Goal: Task Accomplishment & Management: Use online tool/utility

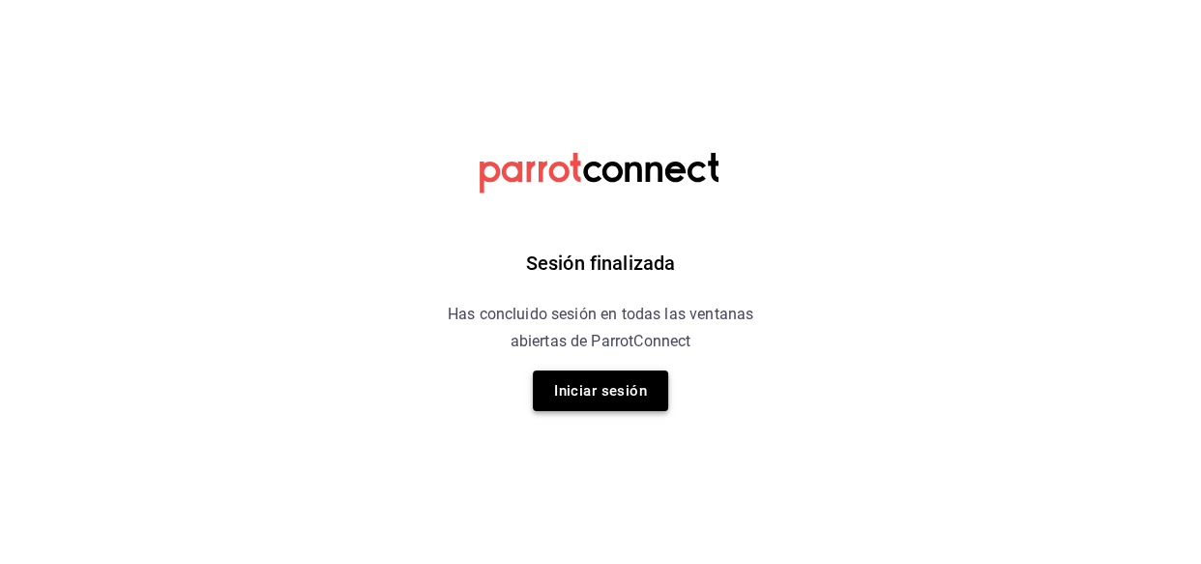
click at [570, 386] on button "Iniciar sesión" at bounding box center [600, 390] width 135 height 41
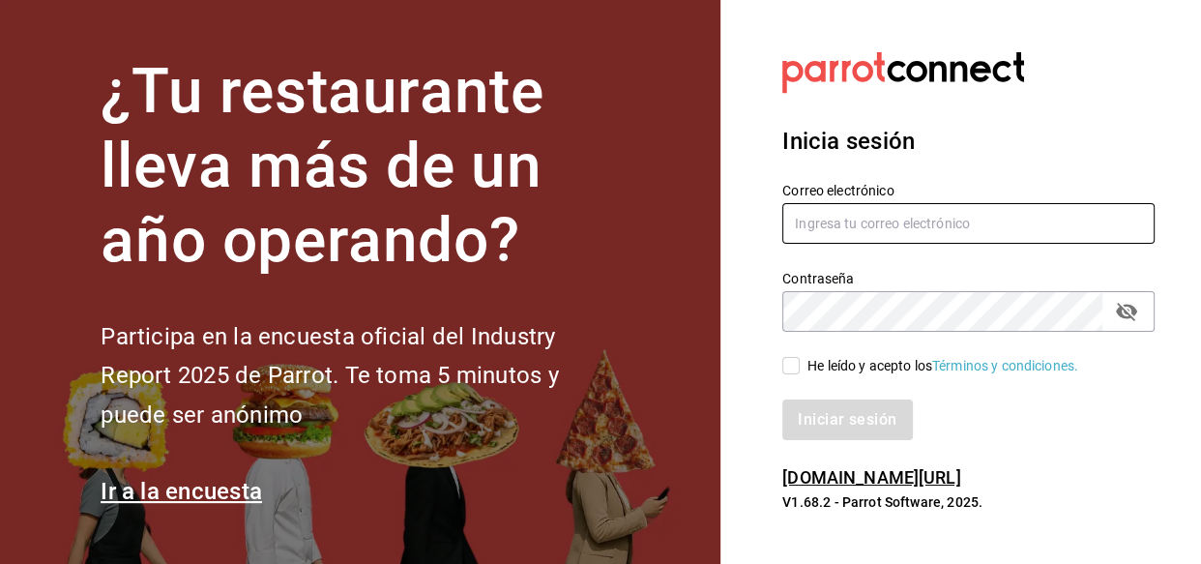
click at [894, 239] on input "text" at bounding box center [968, 223] width 372 height 41
type input "[EMAIL_ADDRESS][DOMAIN_NAME]"
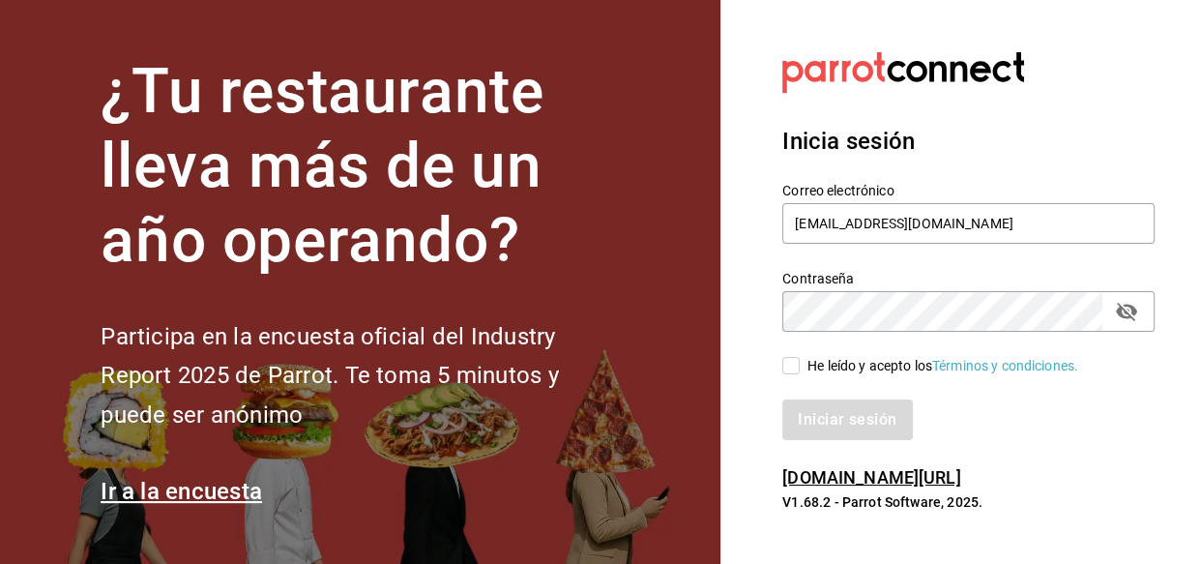
click at [782, 357] on input "He leído y acepto los Términos y condiciones." at bounding box center [790, 365] width 17 height 17
checkbox input "true"
click at [782, 399] on button "Iniciar sesión" at bounding box center [847, 419] width 130 height 41
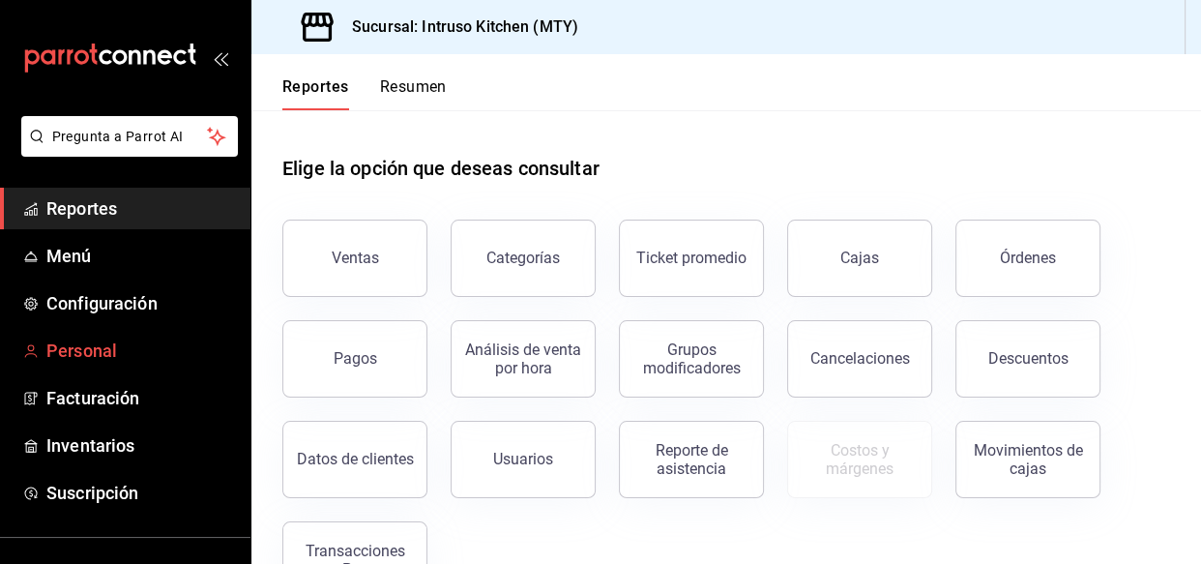
click at [90, 351] on span "Personal" at bounding box center [140, 350] width 188 height 26
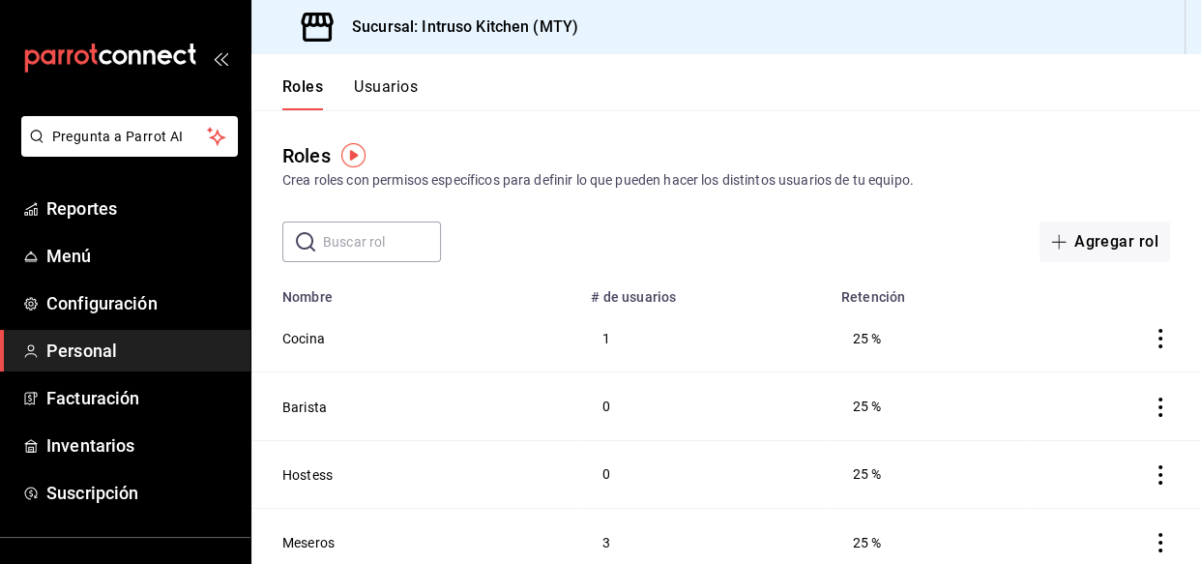
click at [396, 94] on button "Usuarios" at bounding box center [386, 93] width 64 height 33
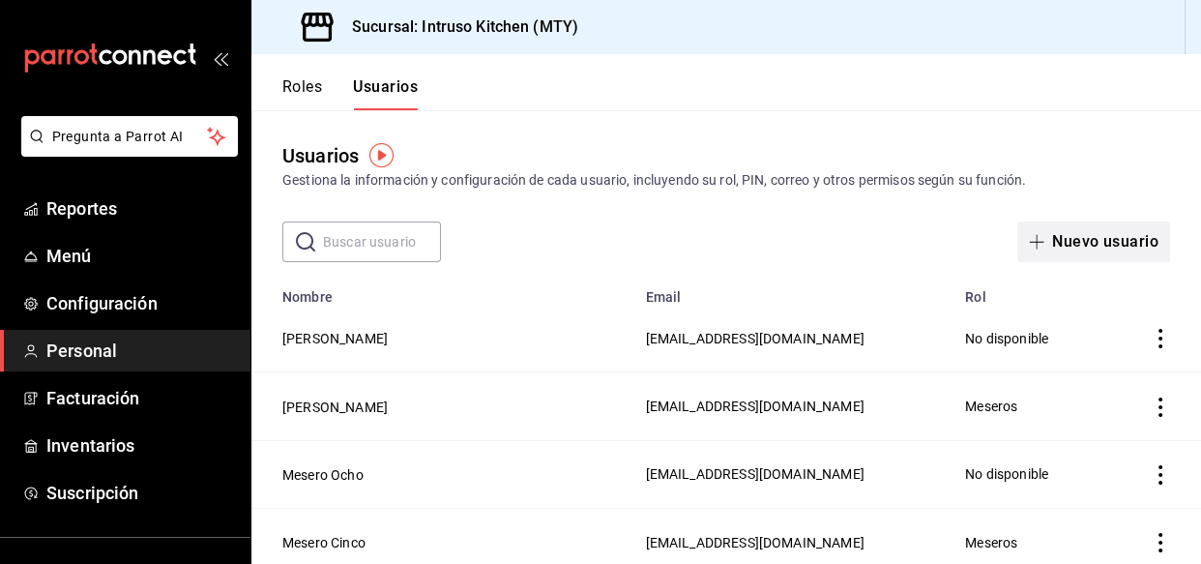
click at [1118, 254] on button "Nuevo usuario" at bounding box center [1093, 241] width 153 height 41
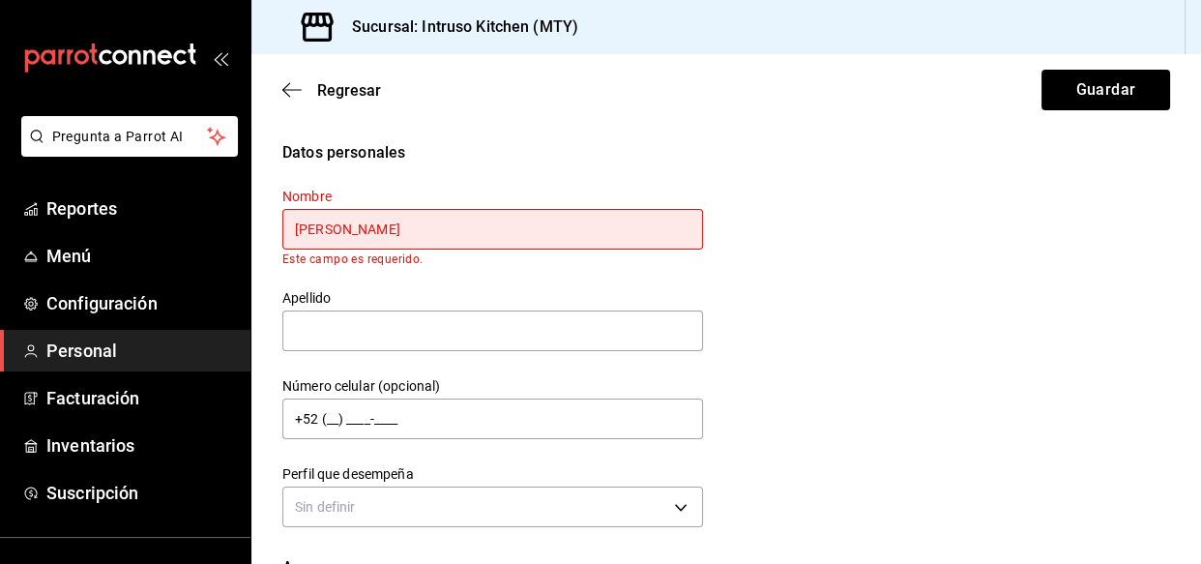
type input "Jorge Alejandro"
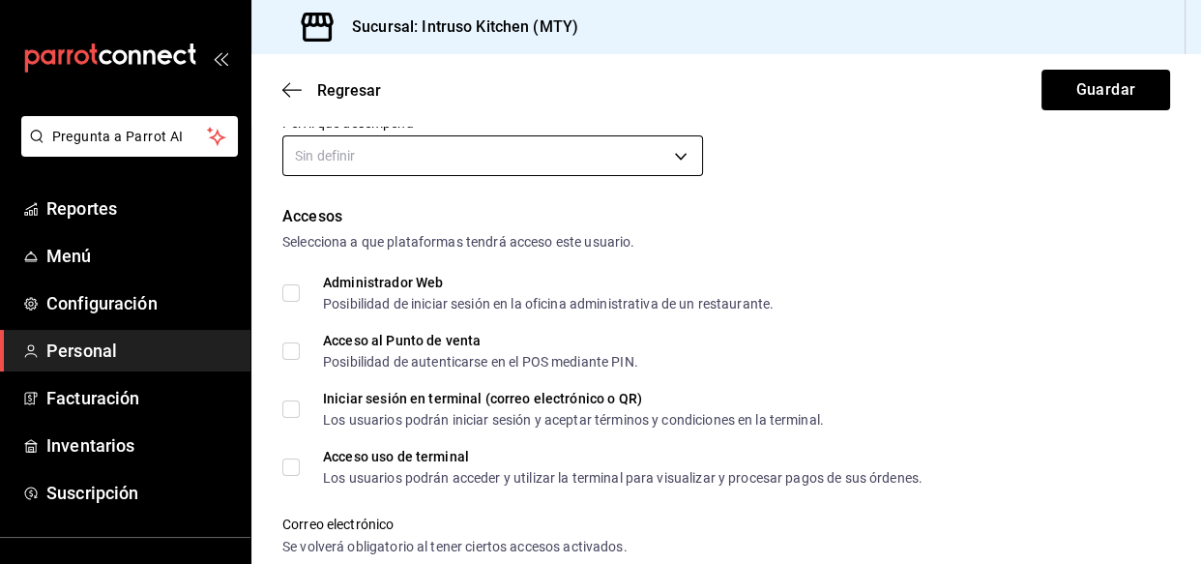
type input "Sebastian Doncel"
click at [587, 170] on body "Pregunta a Parrot AI Reportes Menú Configuración Personal Facturación Inventari…" at bounding box center [600, 282] width 1201 height 564
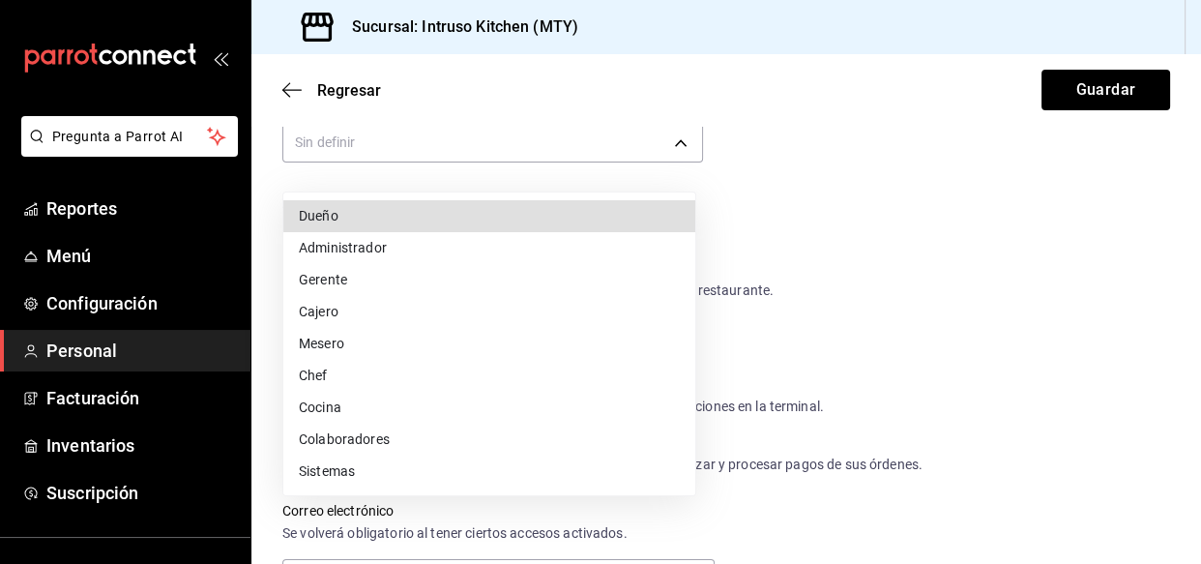
scroll to position [337, 0]
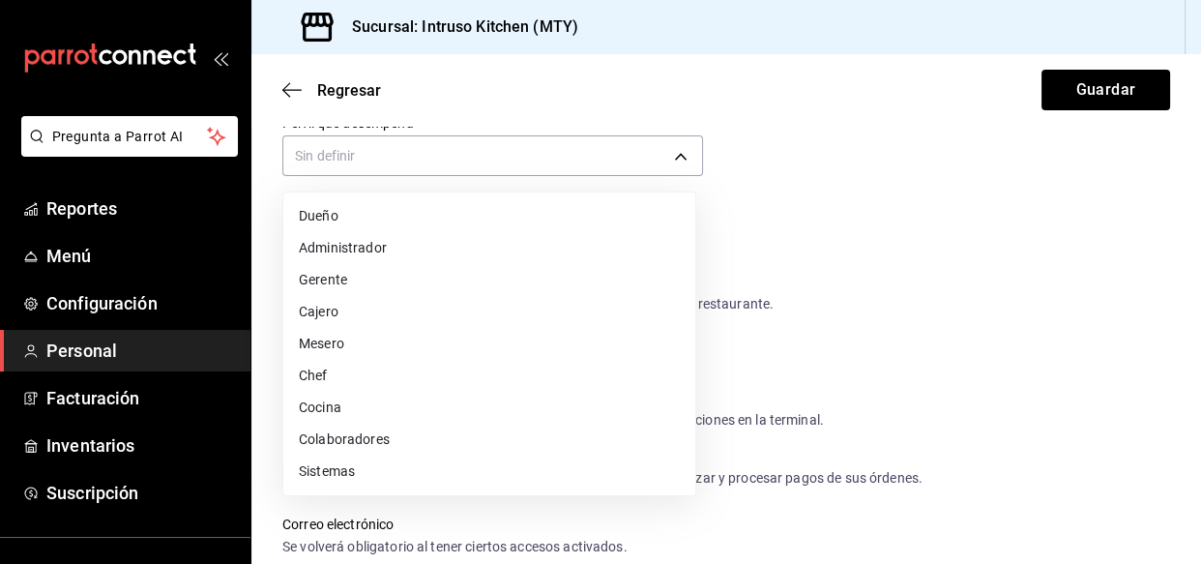
click at [587, 164] on div at bounding box center [600, 282] width 1201 height 564
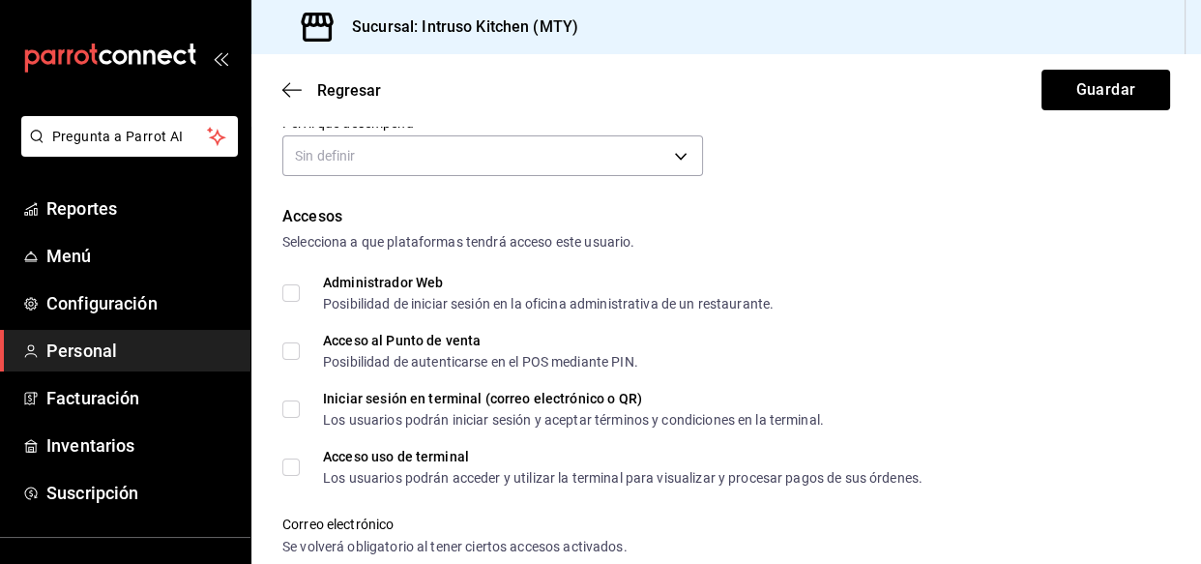
click at [587, 164] on body "Pregunta a Parrot AI Reportes Menú Configuración Personal Facturación Inventari…" at bounding box center [600, 282] width 1201 height 564
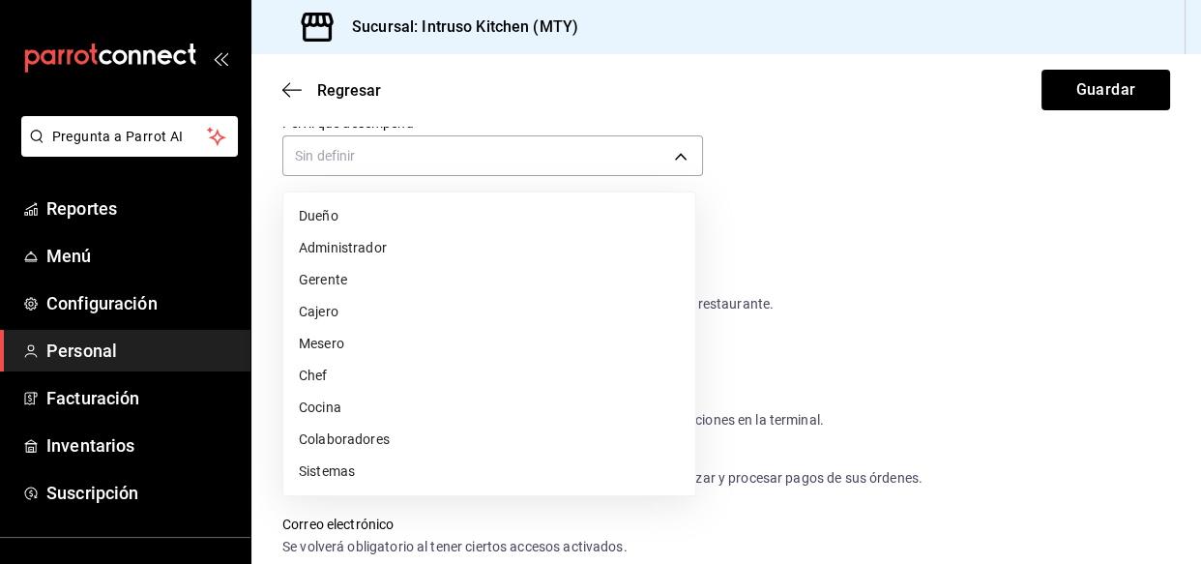
click at [339, 413] on li "Cocina" at bounding box center [489, 407] width 412 height 32
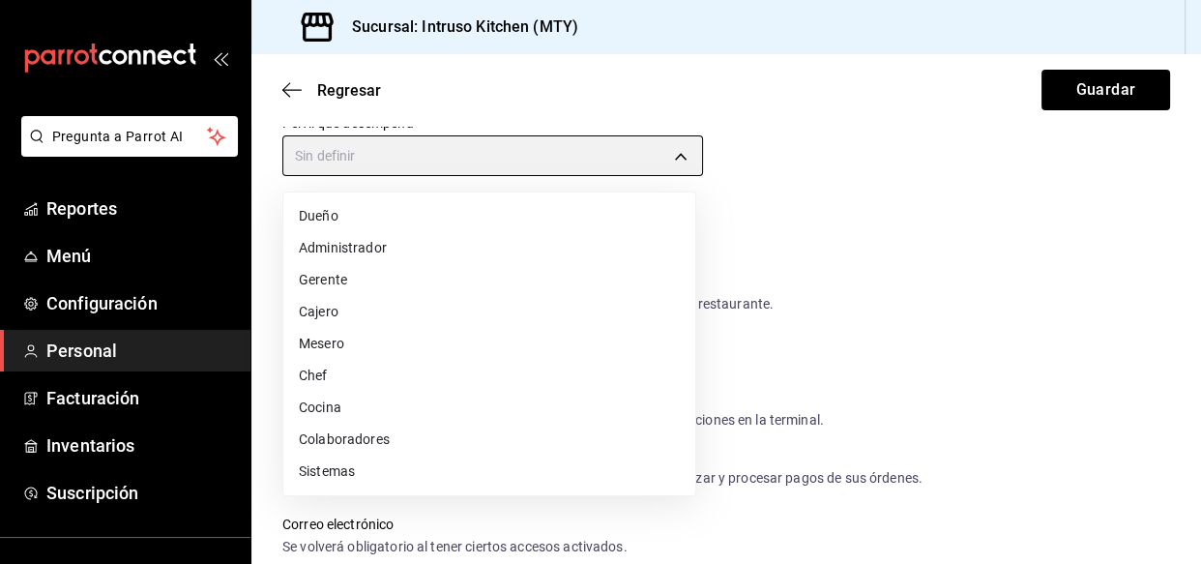
type input "KITCHEN"
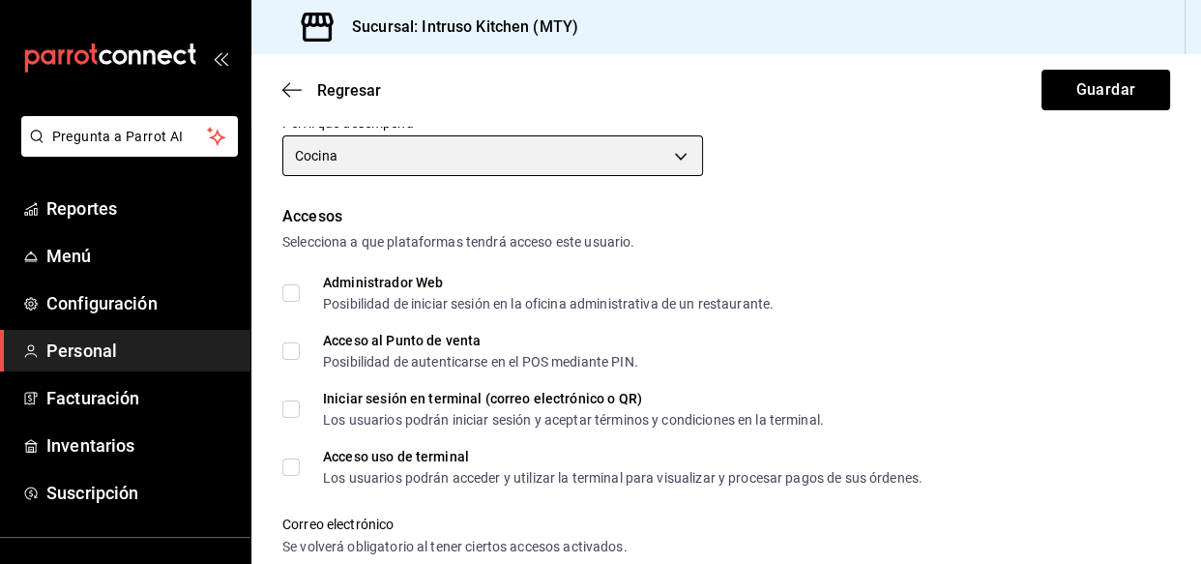
scroll to position [425, 0]
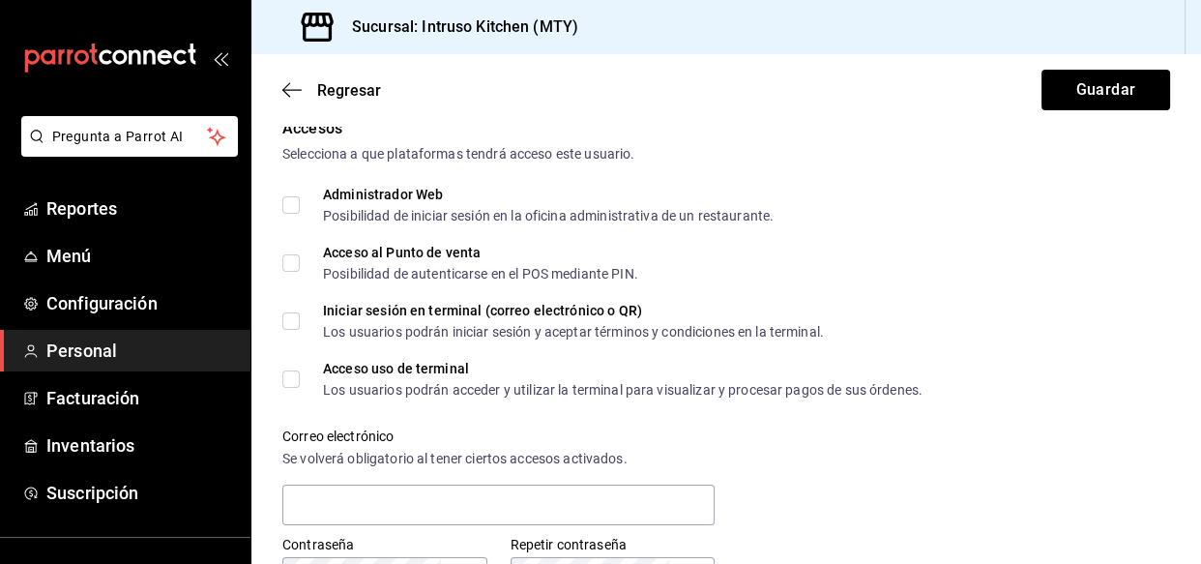
click at [292, 381] on input "Acceso uso de terminal Los usuarios podrán acceder y utilizar la terminal para …" at bounding box center [290, 378] width 17 height 17
checkbox input "true"
click at [290, 264] on input "Acceso al Punto de venta Posibilidad de autenticarse en el POS mediante PIN." at bounding box center [290, 262] width 17 height 17
checkbox input "true"
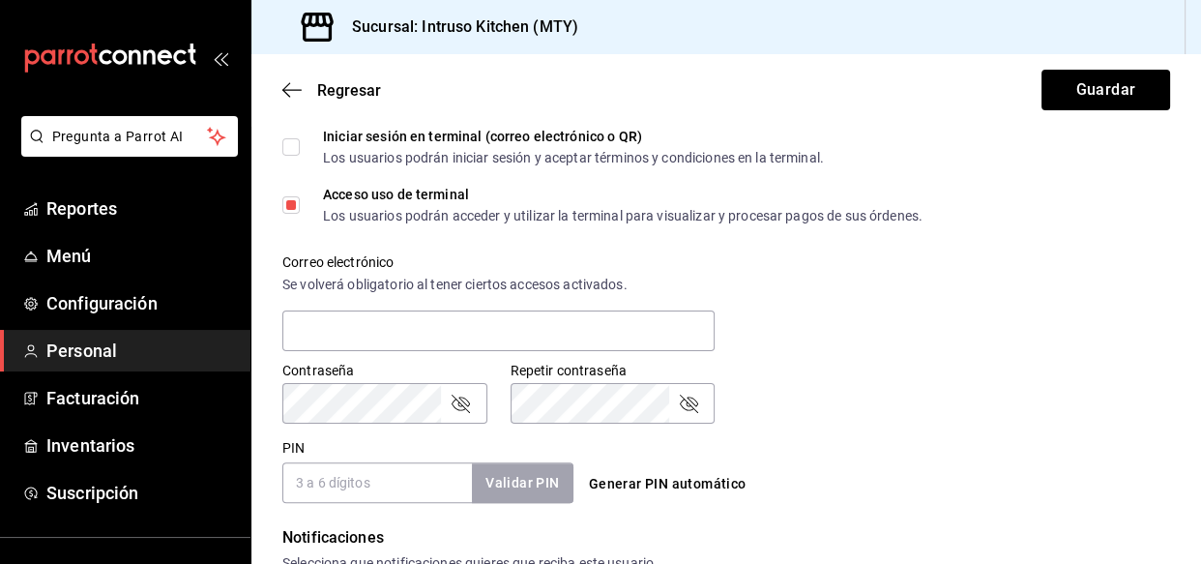
scroll to position [600, 0]
click at [358, 478] on input "PIN" at bounding box center [376, 481] width 189 height 41
type input "5009"
click at [514, 476] on button "Validar PIN" at bounding box center [521, 482] width 102 height 42
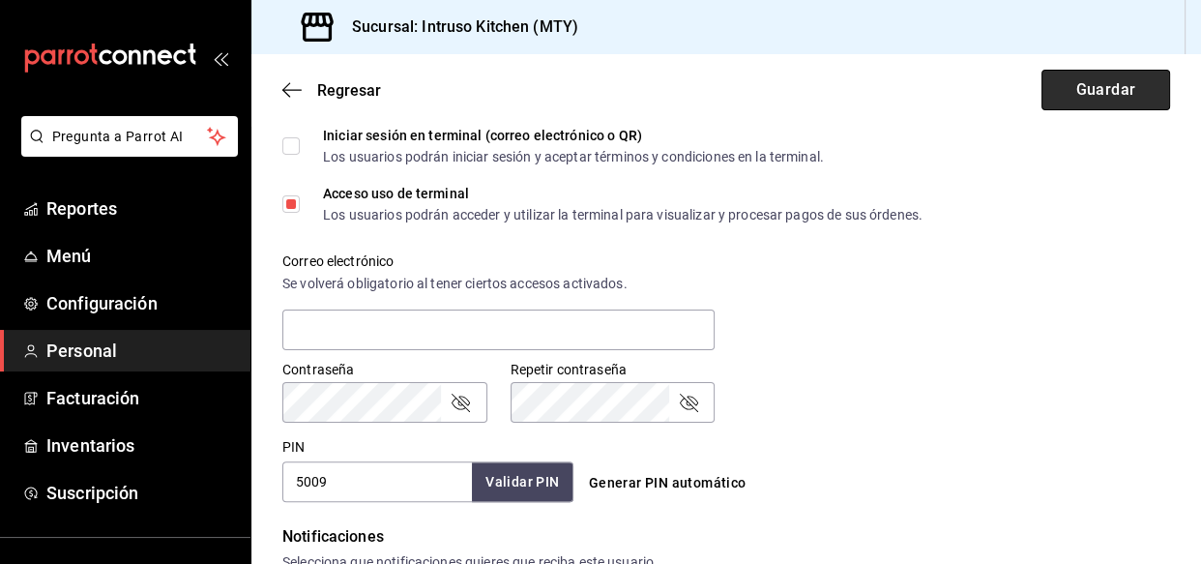
click at [1130, 87] on button "Guardar" at bounding box center [1105, 90] width 129 height 41
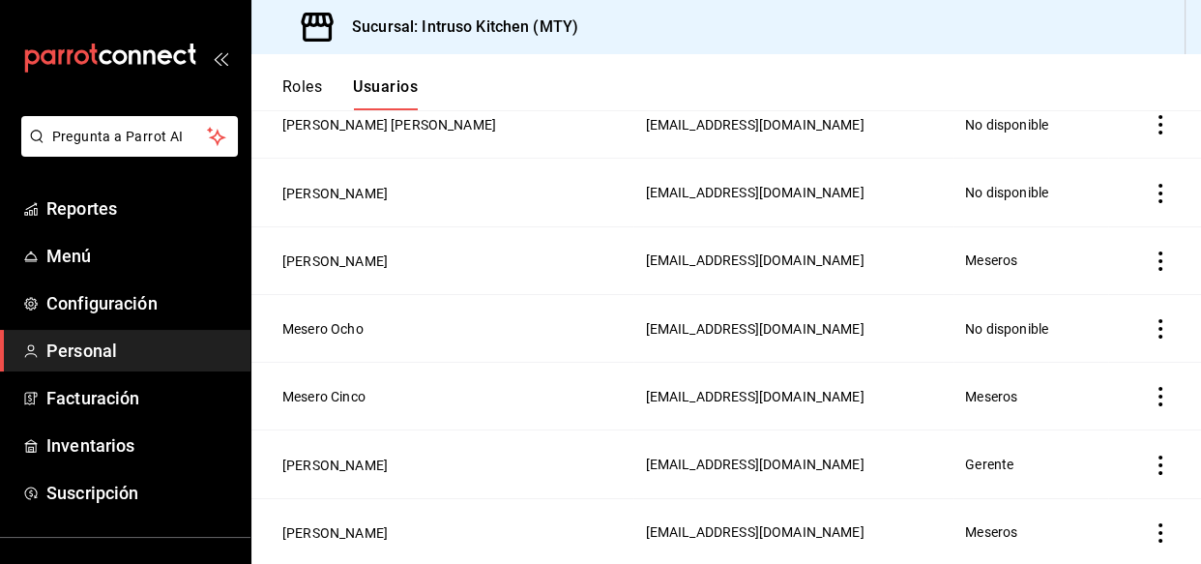
scroll to position [219, 0]
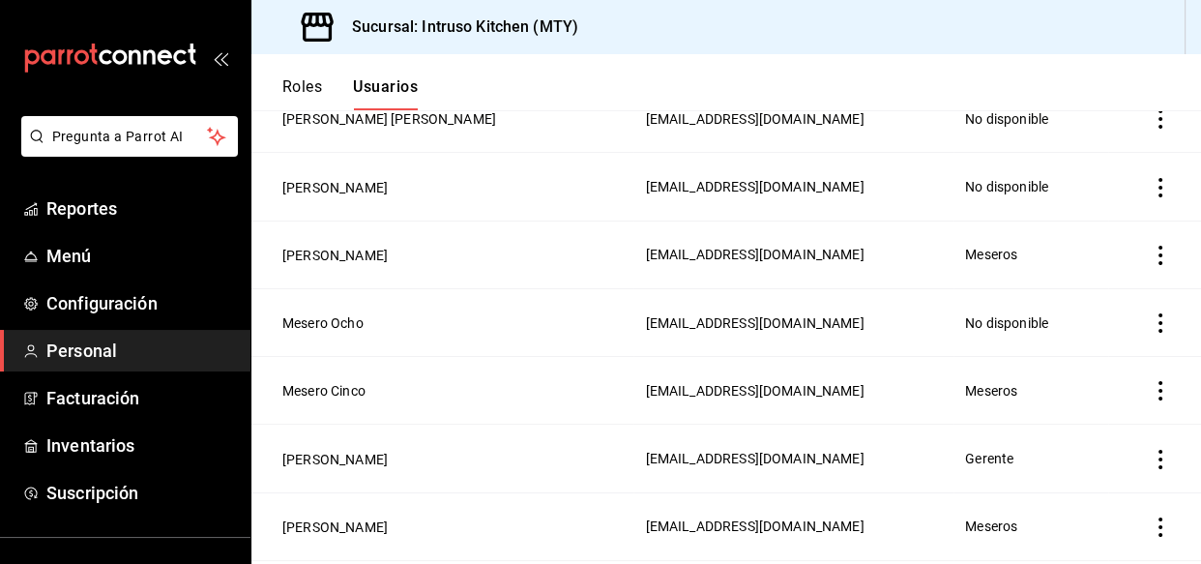
click at [1158, 330] on icon "actions" at bounding box center [1160, 322] width 4 height 19
drag, startPoint x: 319, startPoint y: 302, endPoint x: 315, endPoint y: 313, distance: 12.2
click at [318, 307] on div at bounding box center [600, 282] width 1201 height 564
click at [314, 320] on button "Mesero Ocho" at bounding box center [322, 322] width 81 height 19
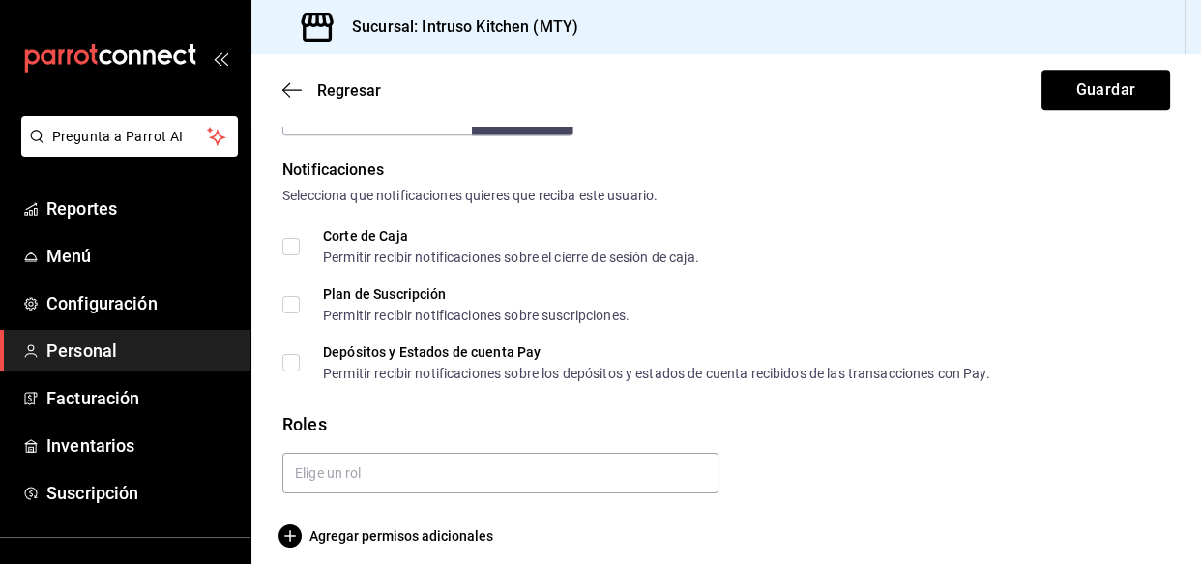
scroll to position [981, 0]
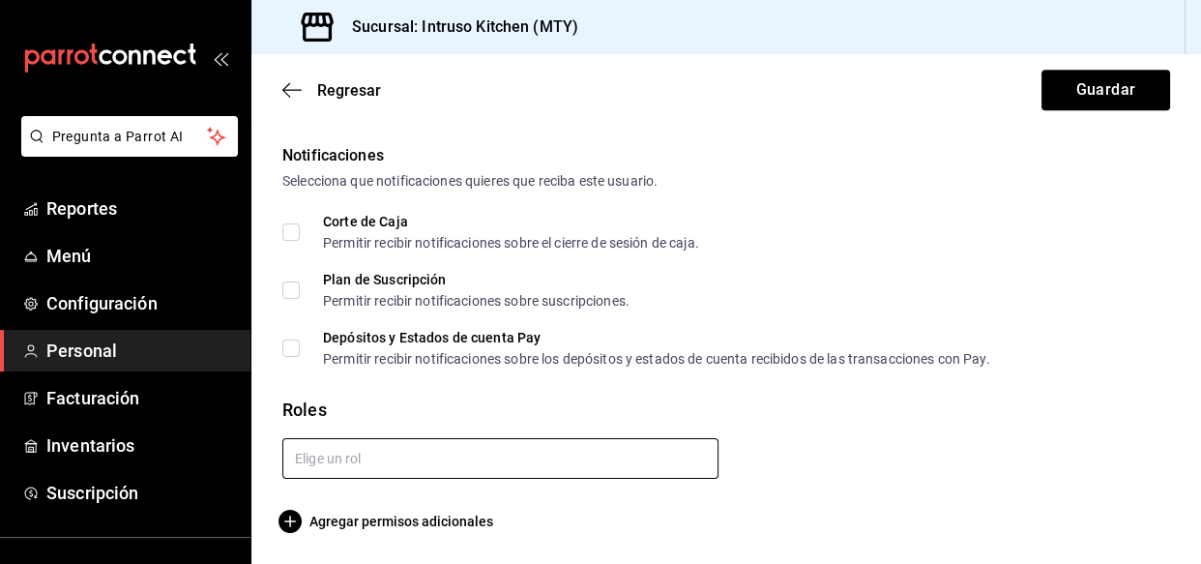
click at [432, 450] on input "text" at bounding box center [500, 458] width 436 height 41
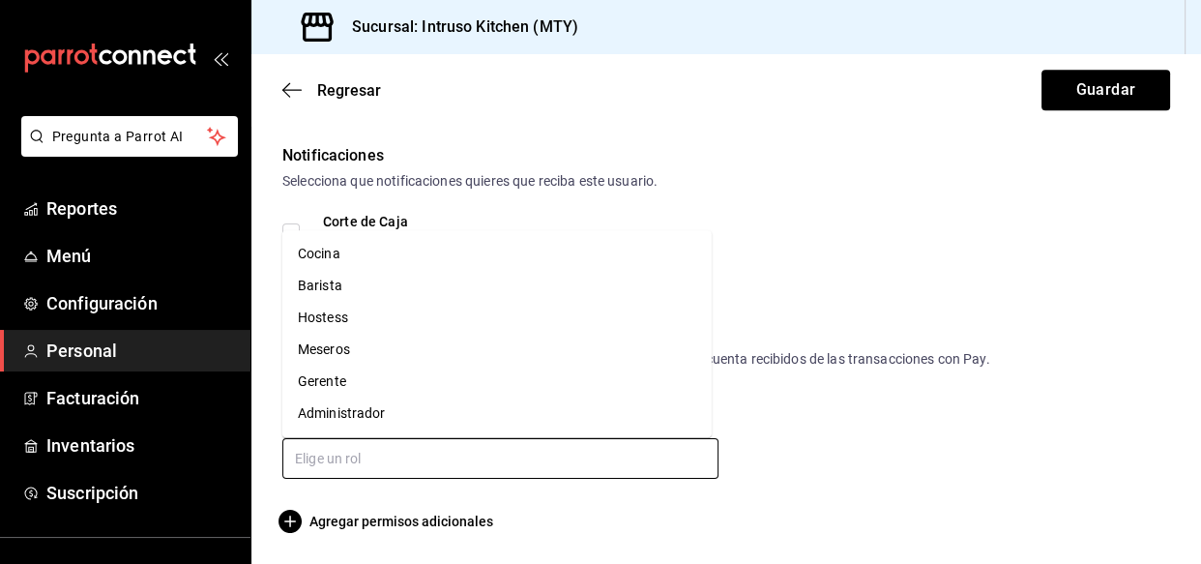
click at [337, 349] on li "Meseros" at bounding box center [496, 349] width 429 height 32
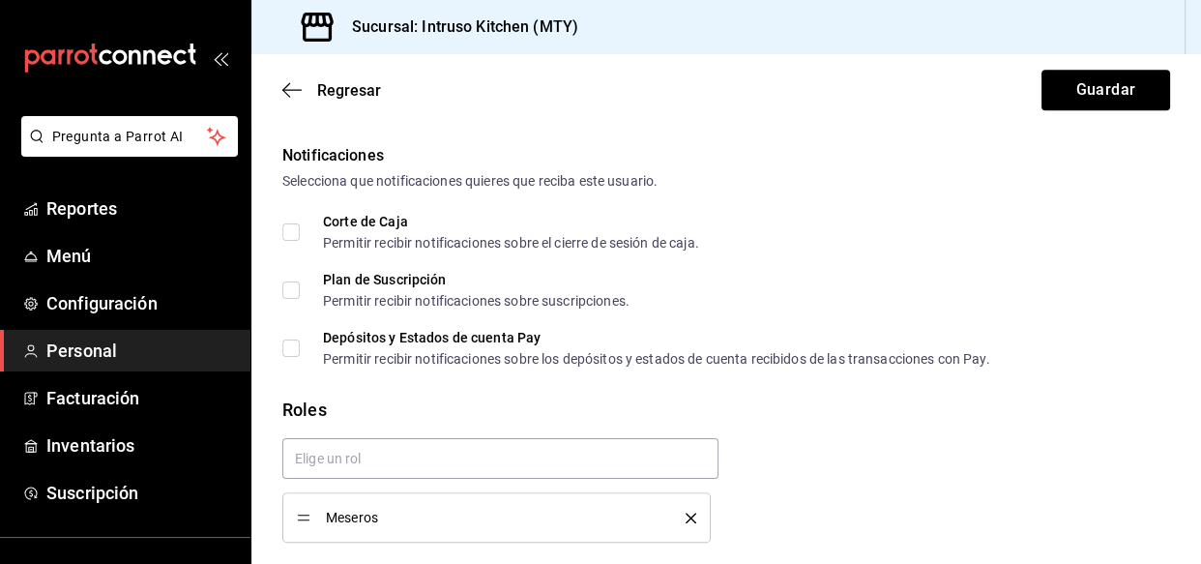
click at [1063, 115] on div "Regresar Guardar" at bounding box center [725, 90] width 949 height 72
click at [1057, 89] on button "Guardar" at bounding box center [1105, 90] width 129 height 41
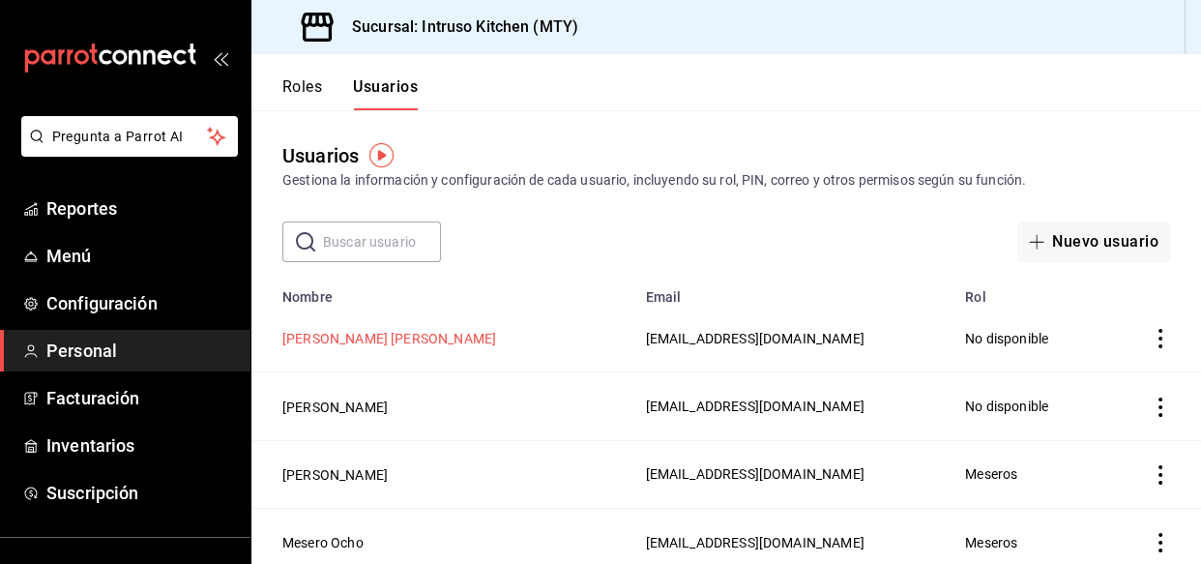
click at [420, 338] on button "Jorge Alejandro Sebastian Doncel" at bounding box center [389, 338] width 214 height 19
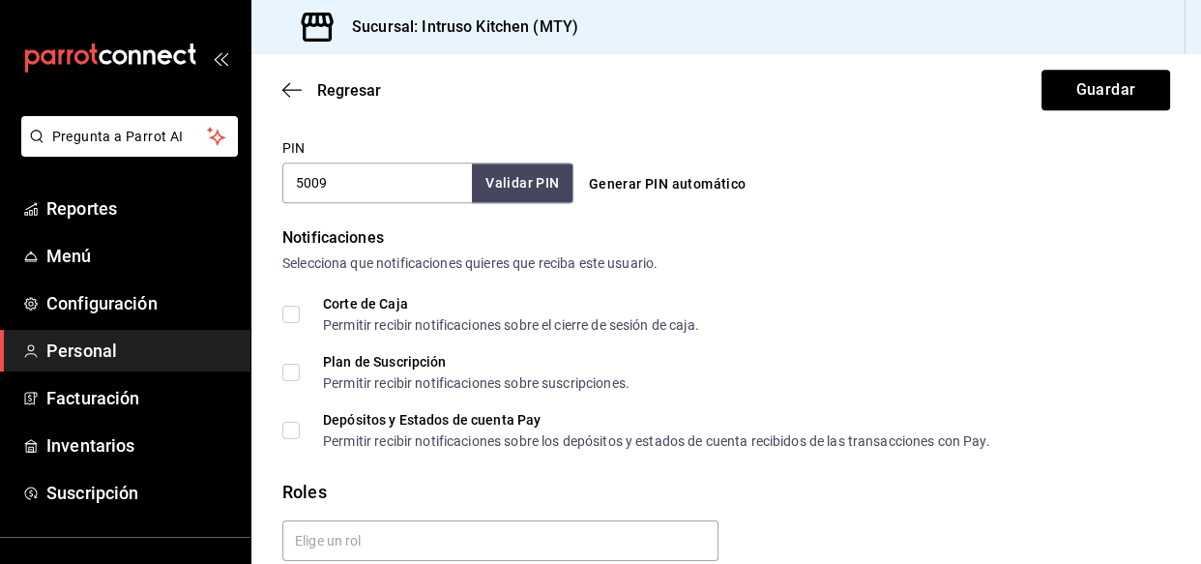
scroll to position [981, 0]
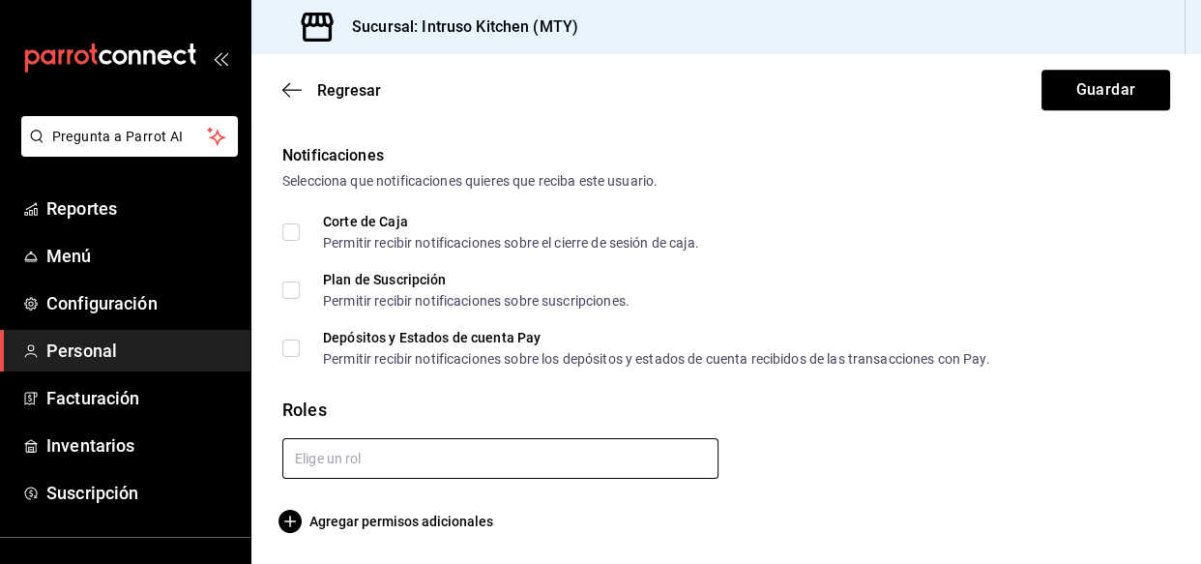
click at [382, 451] on input "text" at bounding box center [500, 458] width 436 height 41
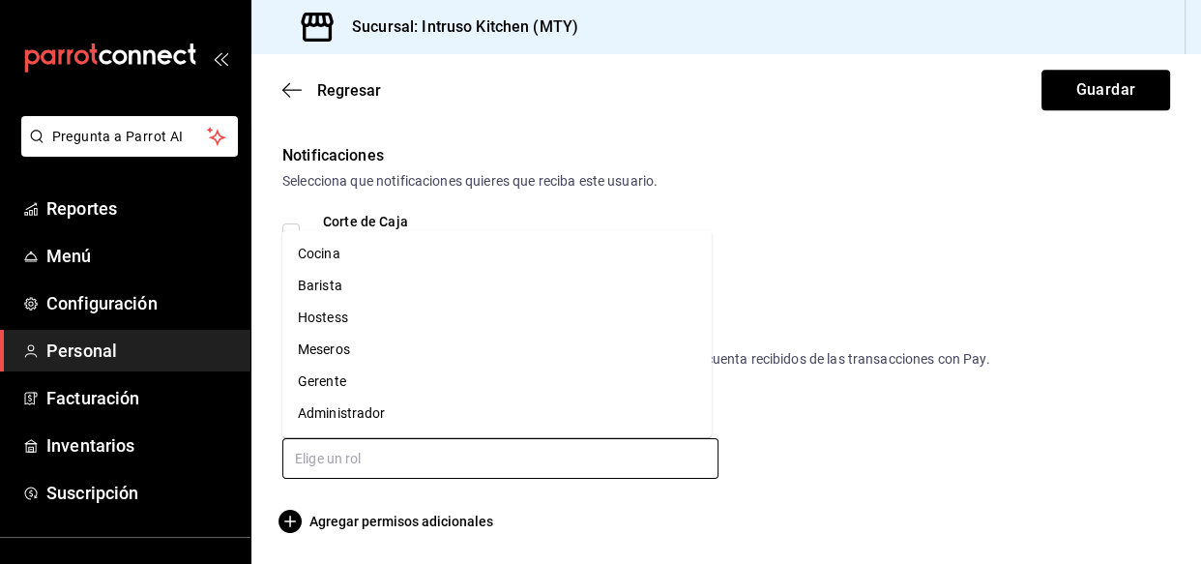
drag, startPoint x: 329, startPoint y: 281, endPoint x: 699, endPoint y: 105, distance: 409.9
click at [329, 282] on li "Barista" at bounding box center [496, 286] width 429 height 32
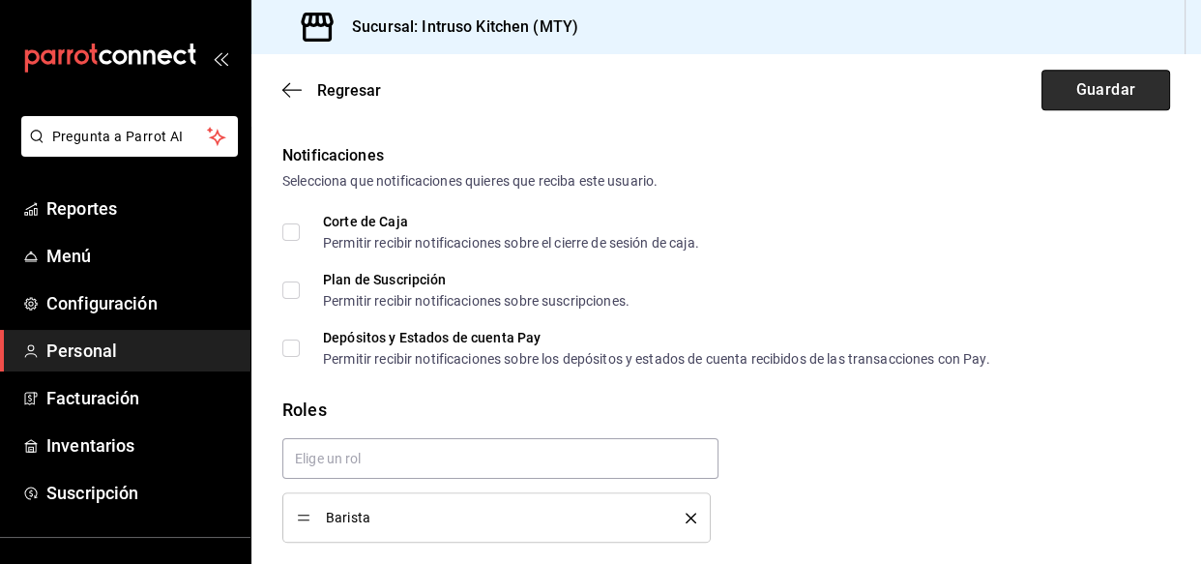
click at [1081, 89] on button "Guardar" at bounding box center [1105, 90] width 129 height 41
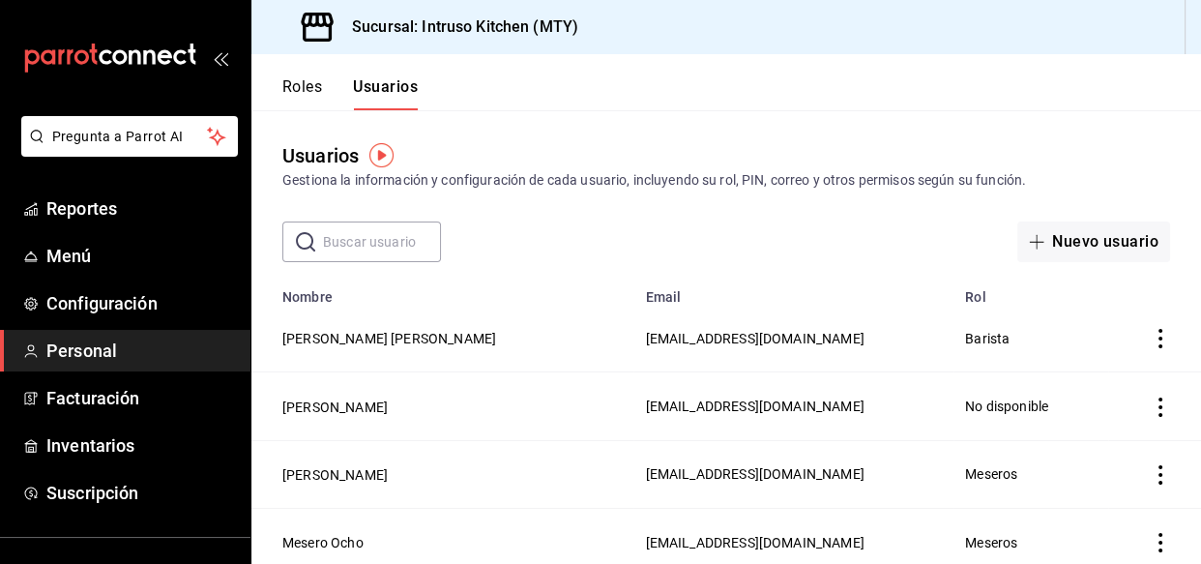
click at [223, 59] on div "mailbox folders" at bounding box center [125, 58] width 250 height 116
click at [112, 346] on span "Personal" at bounding box center [140, 350] width 188 height 26
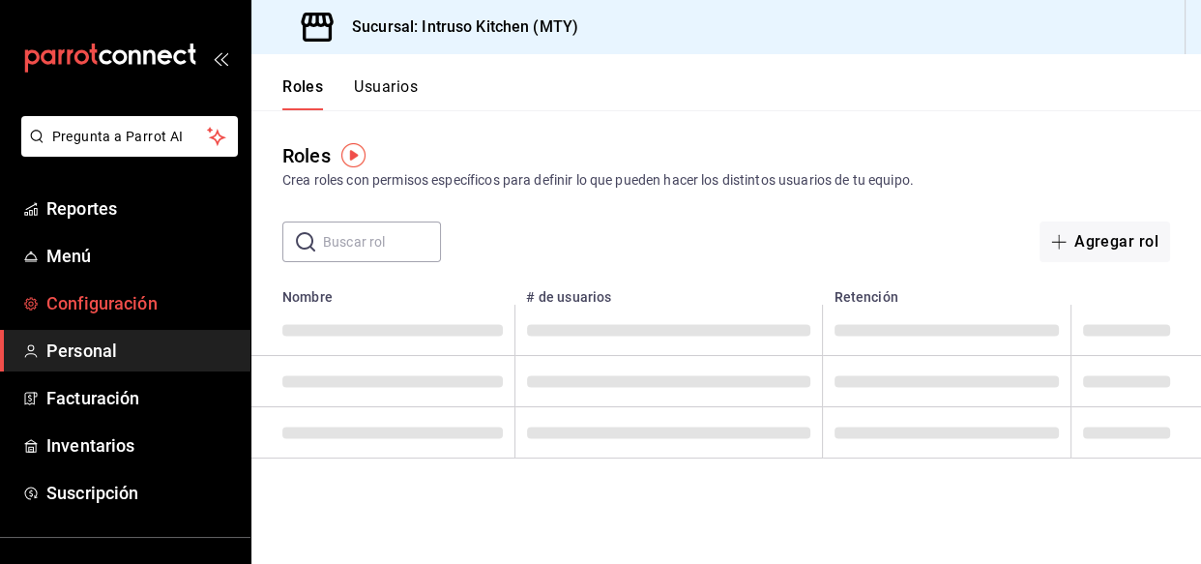
click at [119, 309] on span "Configuración" at bounding box center [140, 303] width 188 height 26
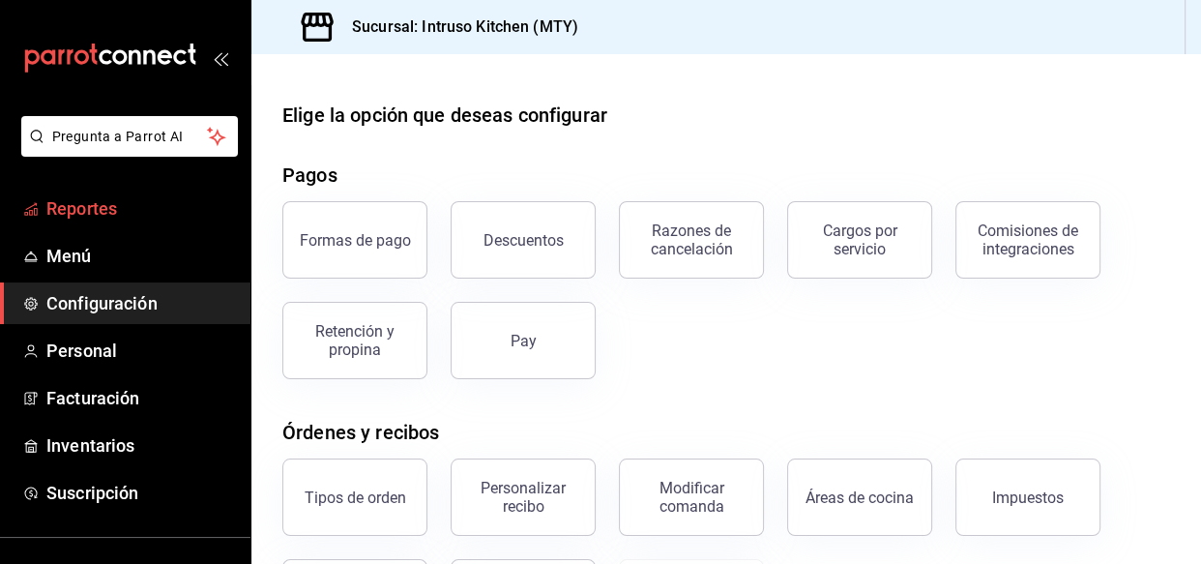
click at [97, 207] on span "Reportes" at bounding box center [140, 208] width 188 height 26
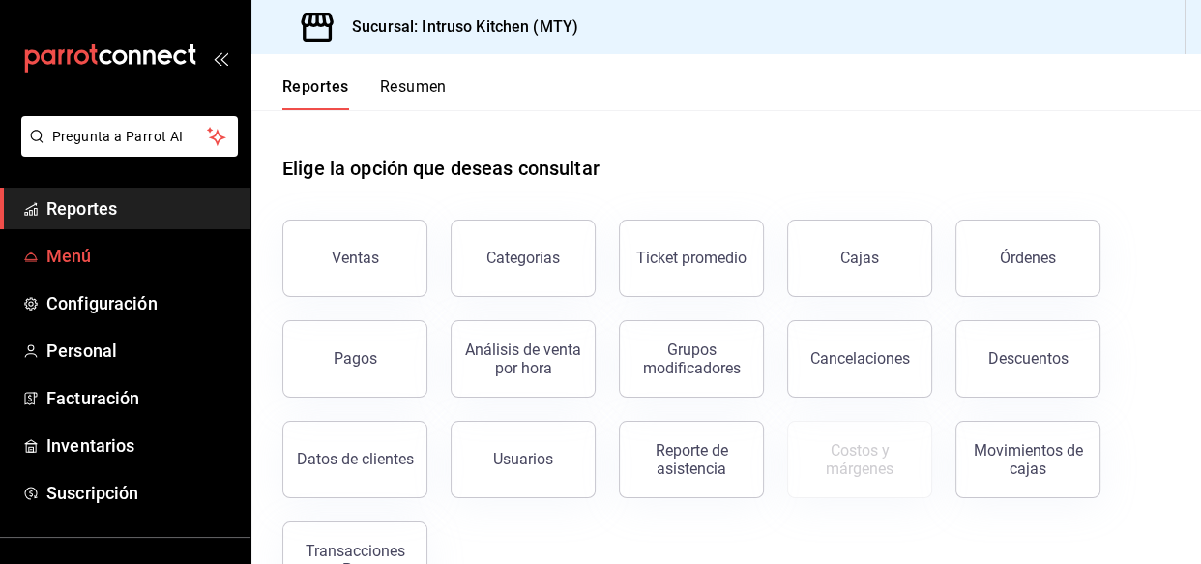
click at [123, 263] on span "Menú" at bounding box center [140, 256] width 188 height 26
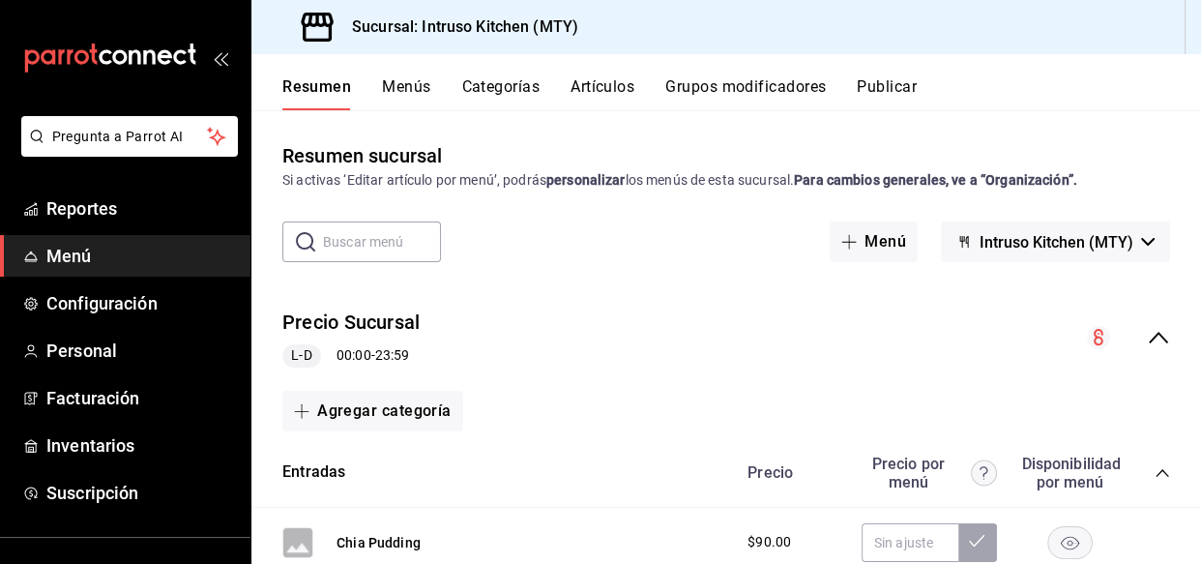
click at [758, 101] on button "Grupos modificadores" at bounding box center [745, 93] width 160 height 33
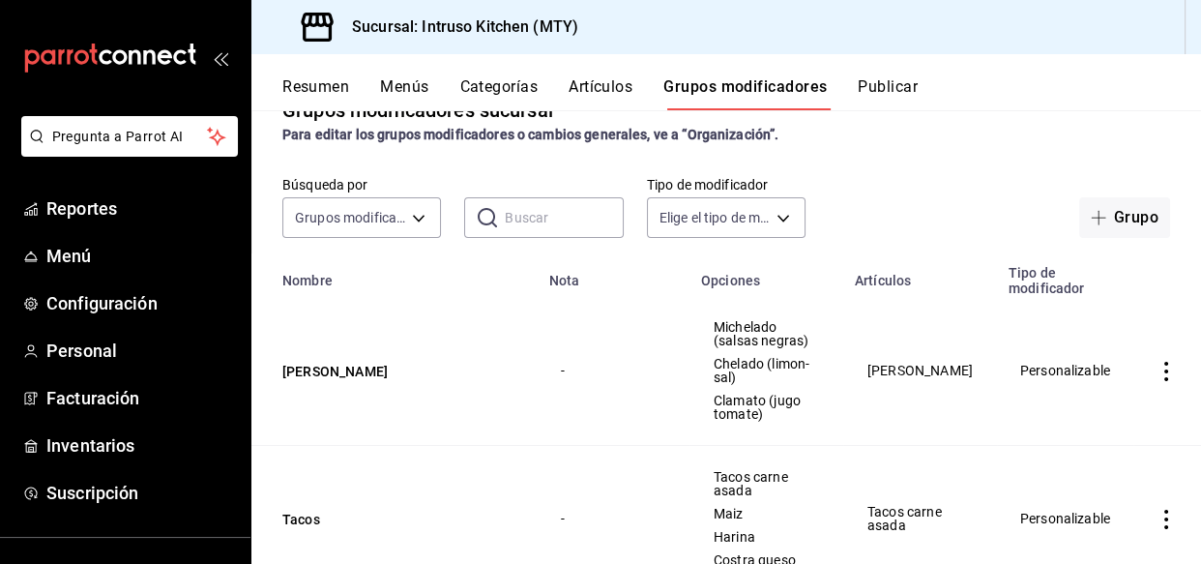
scroll to position [87, 0]
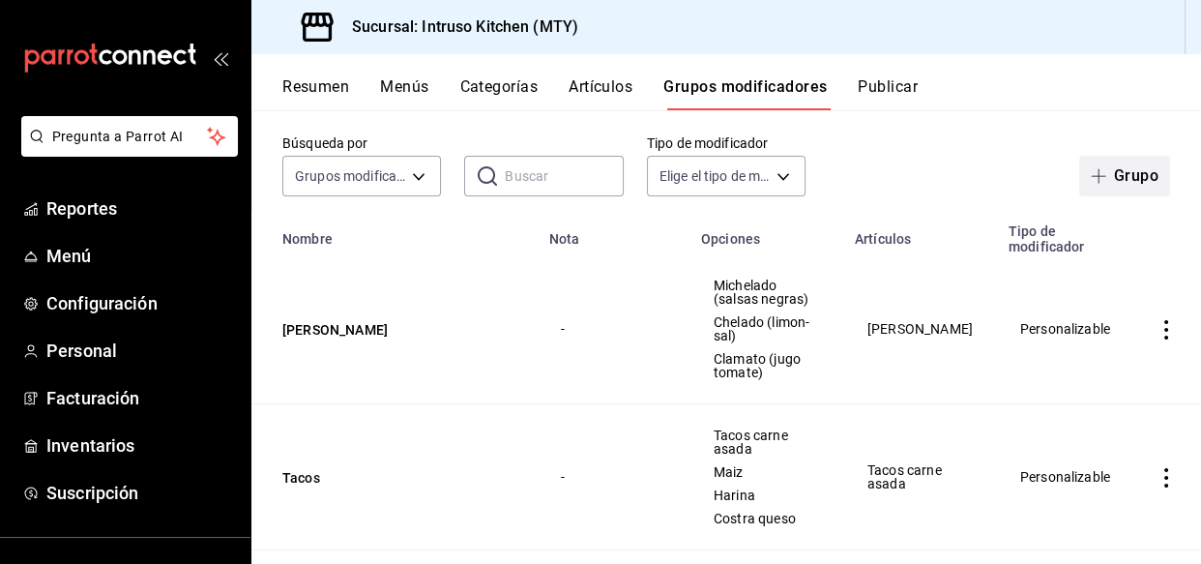
click at [1132, 174] on button "Grupo" at bounding box center [1124, 176] width 91 height 41
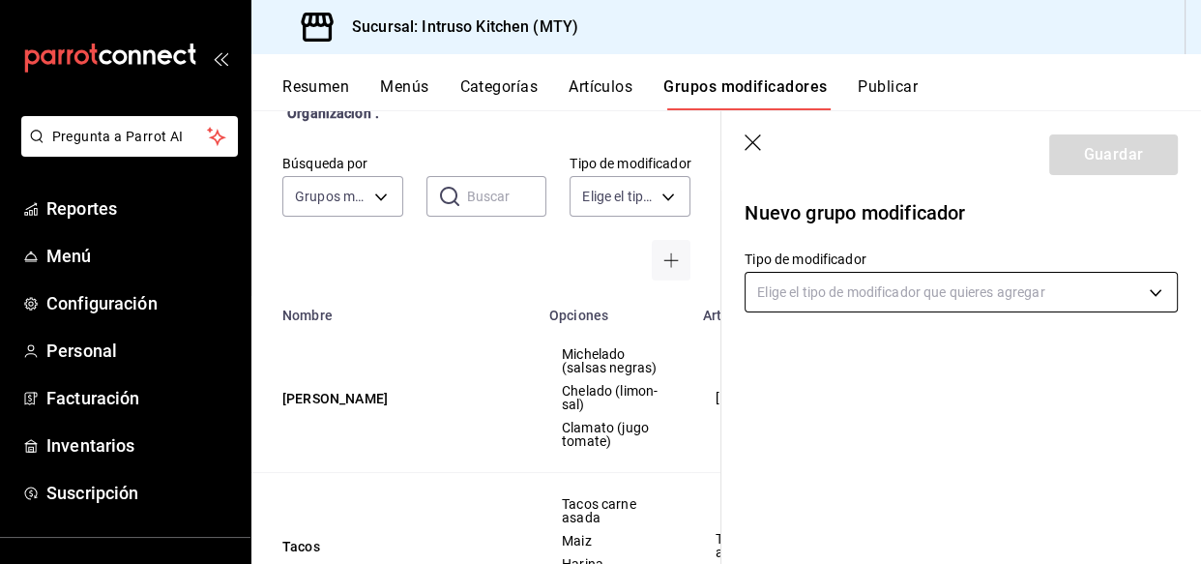
click at [849, 292] on body "Pregunta a Parrot AI Reportes Menú Configuración Personal Facturación Inventari…" at bounding box center [600, 282] width 1201 height 564
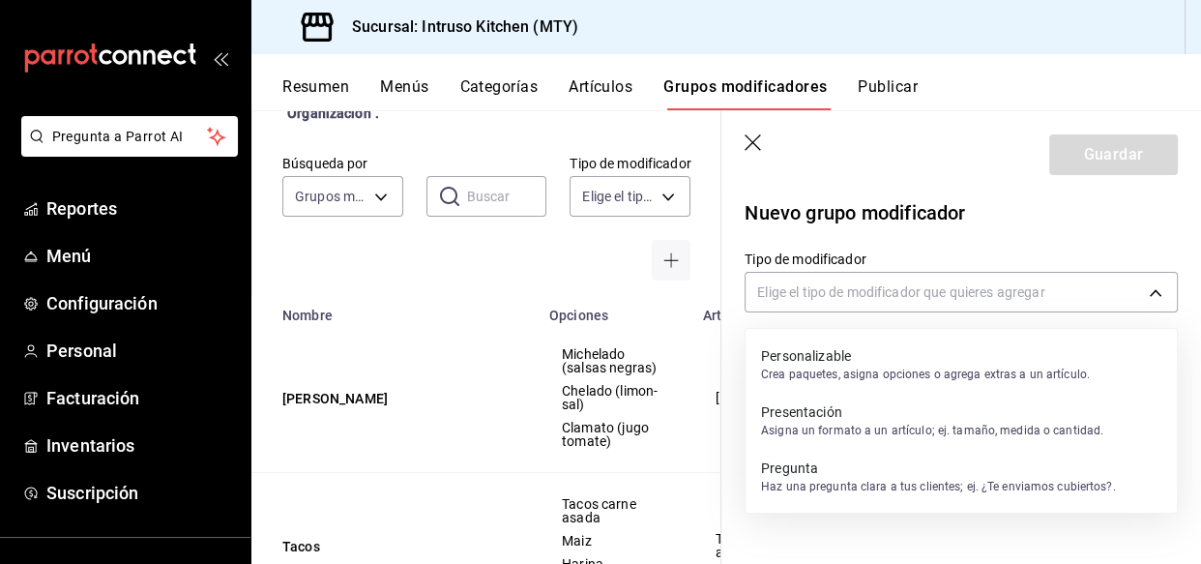
click at [879, 482] on p "Haz una pregunta clara a tus clientes; ej. ¿Te enviamos cubiertos?." at bounding box center [938, 486] width 355 height 17
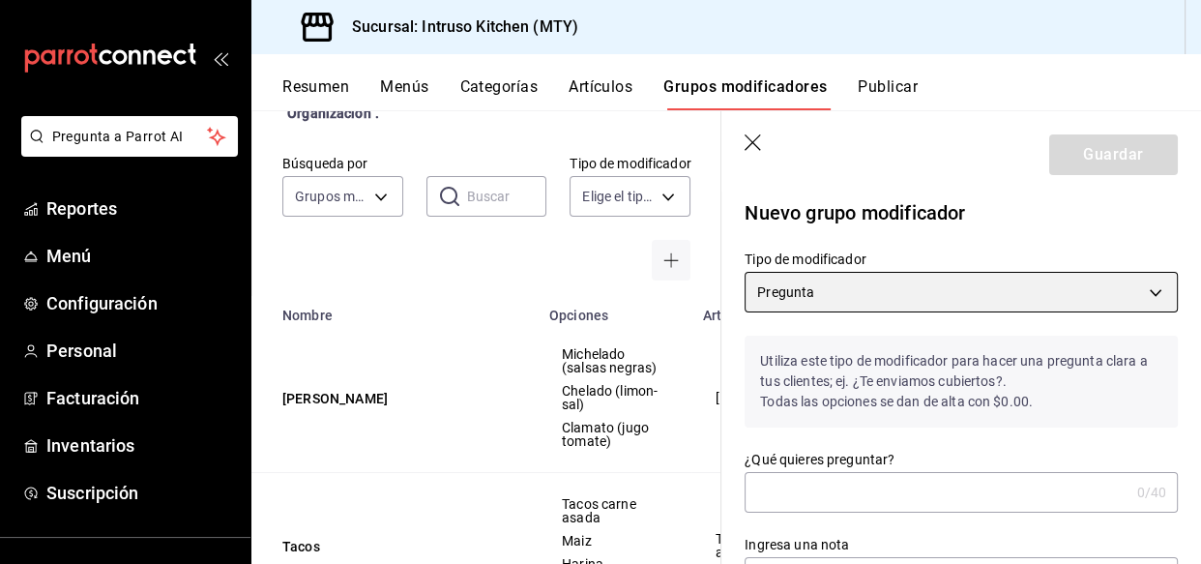
scroll to position [87, 0]
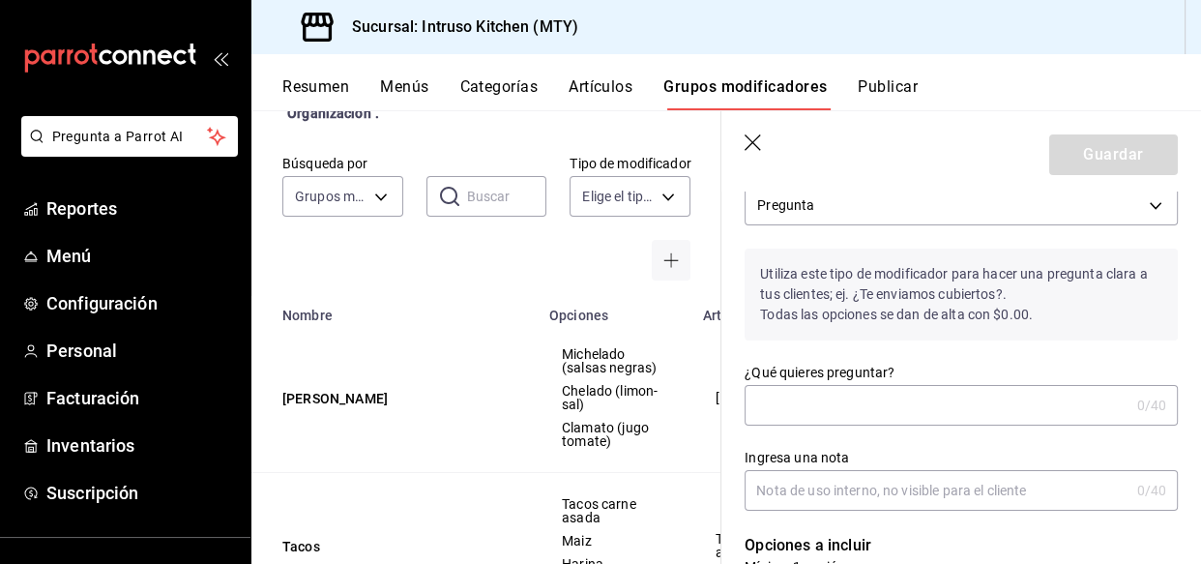
click at [865, 403] on input "¿Qué quieres preguntar?" at bounding box center [936, 405] width 384 height 39
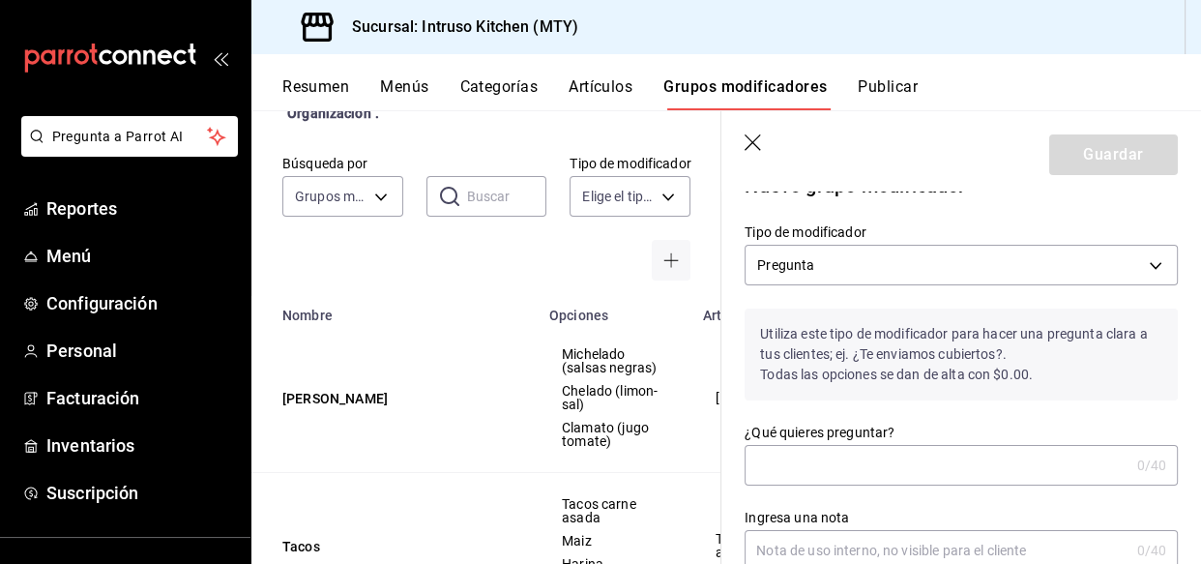
scroll to position [0, 0]
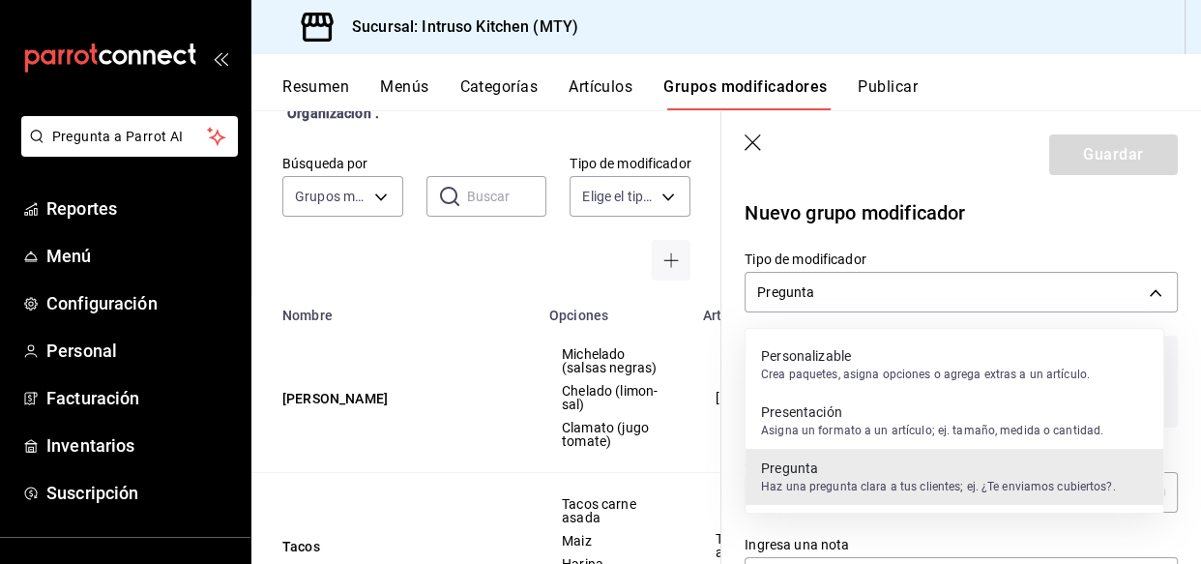
click at [898, 304] on body "Pregunta a Parrot AI Reportes Menú Configuración Personal Facturación Inventari…" at bounding box center [600, 282] width 1201 height 564
click at [852, 380] on p "Crea paquetes, asigna opciones o agrega extras a un artículo." at bounding box center [925, 373] width 329 height 17
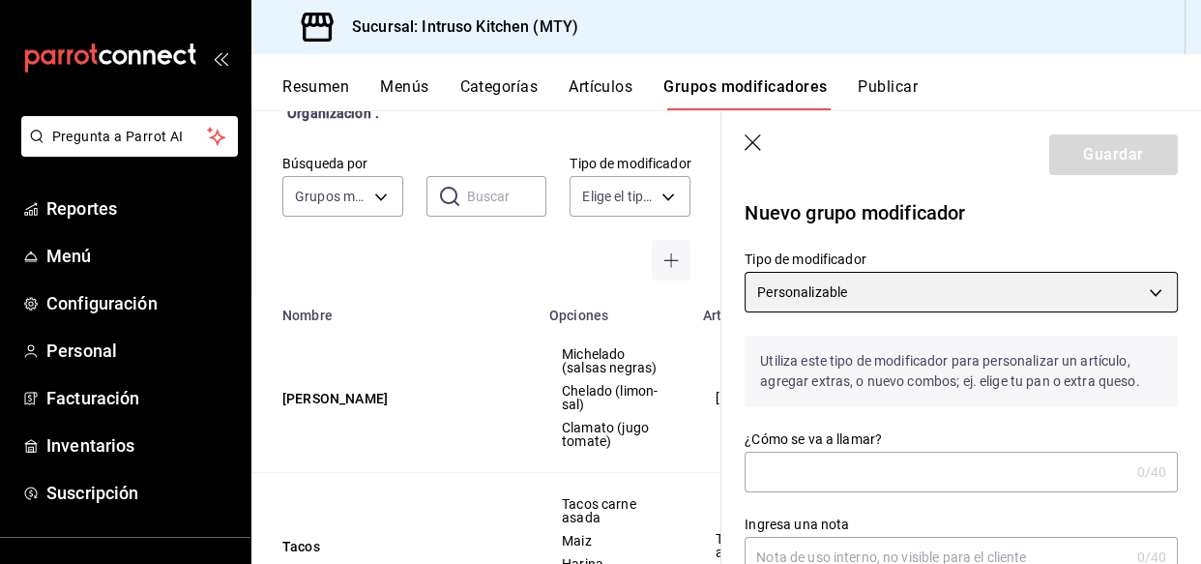
type input "CUSTOMIZABLE"
checkbox input "false"
type input "0"
type input "1755642545296"
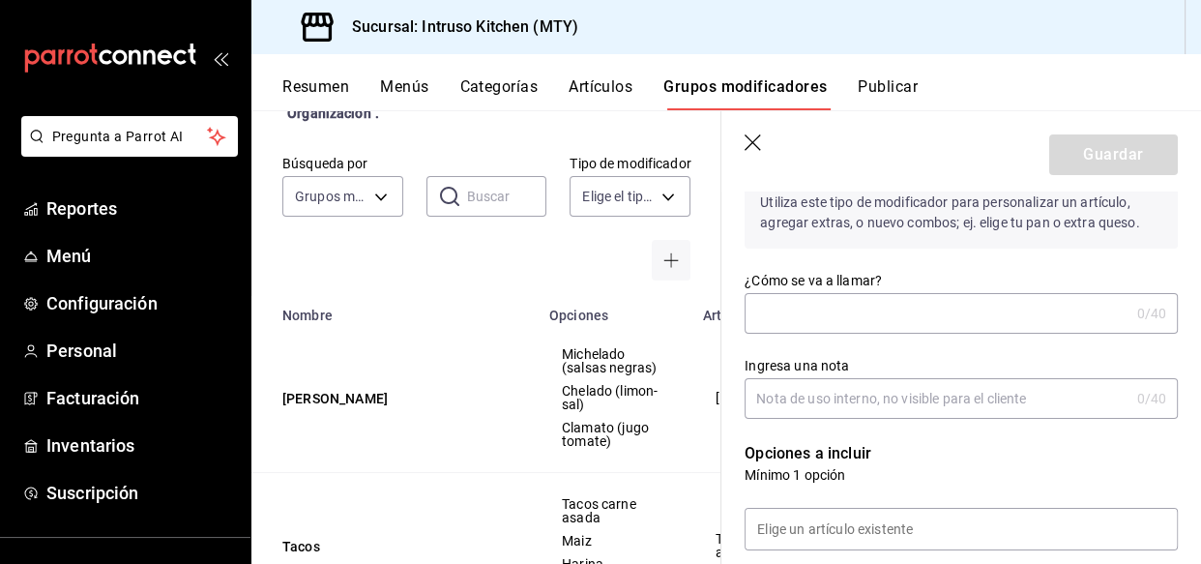
scroll to position [175, 0]
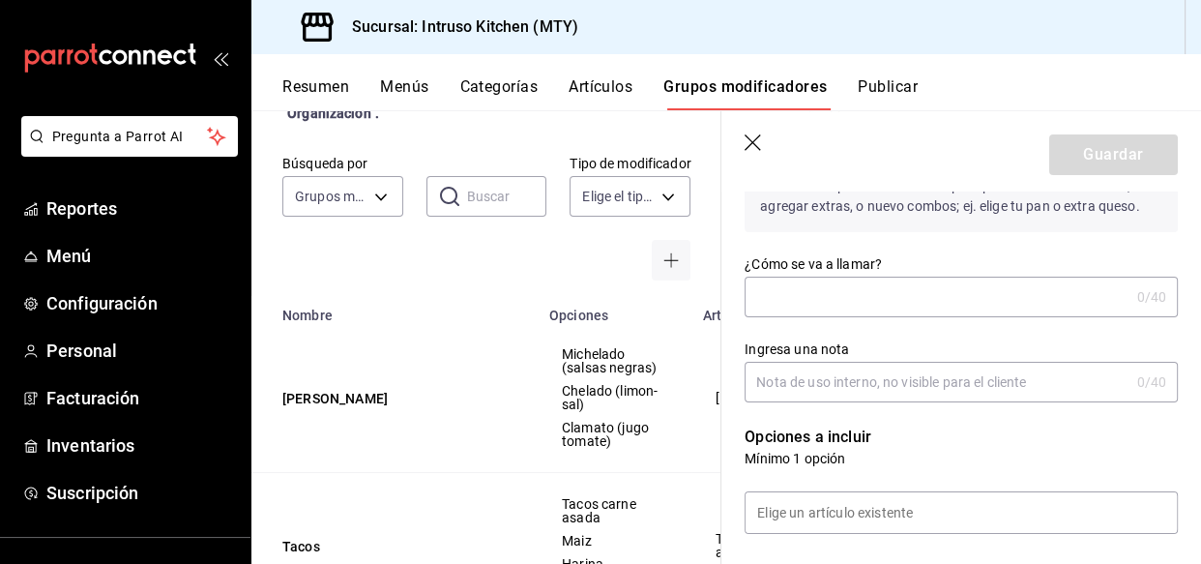
click at [876, 290] on input "¿Cómo se va a llamar?" at bounding box center [936, 296] width 384 height 39
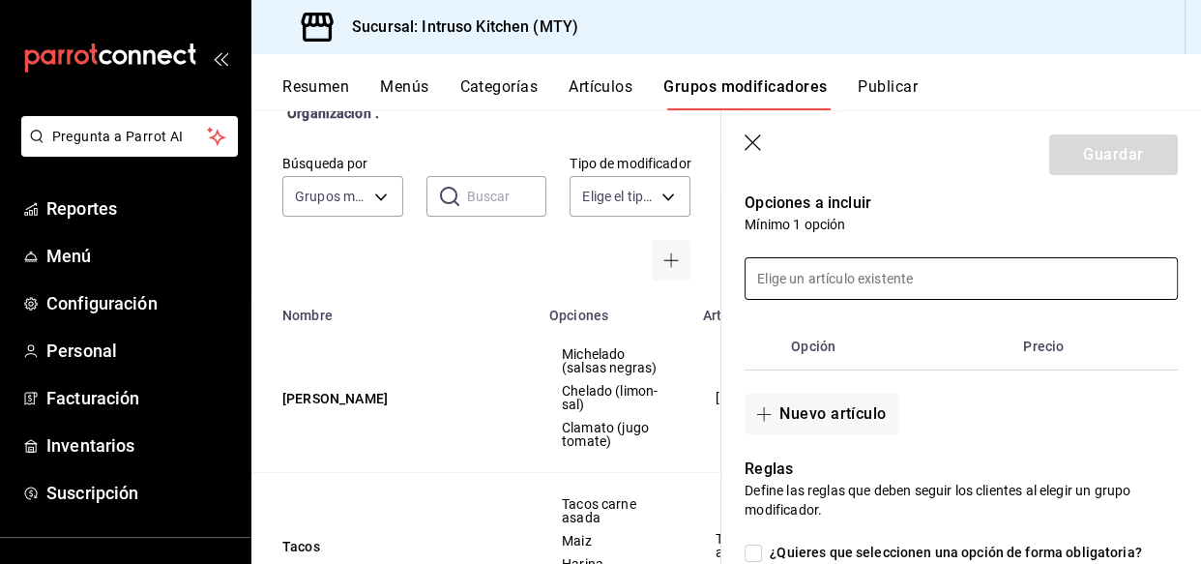
scroll to position [439, 0]
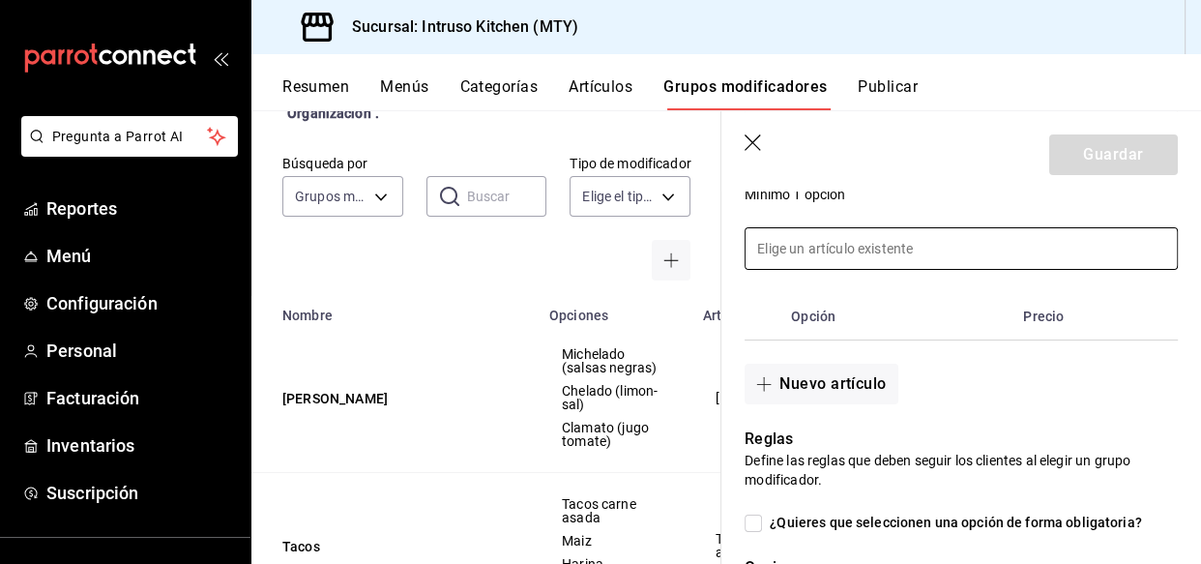
type input "Refresco"
click at [894, 245] on input at bounding box center [960, 248] width 431 height 41
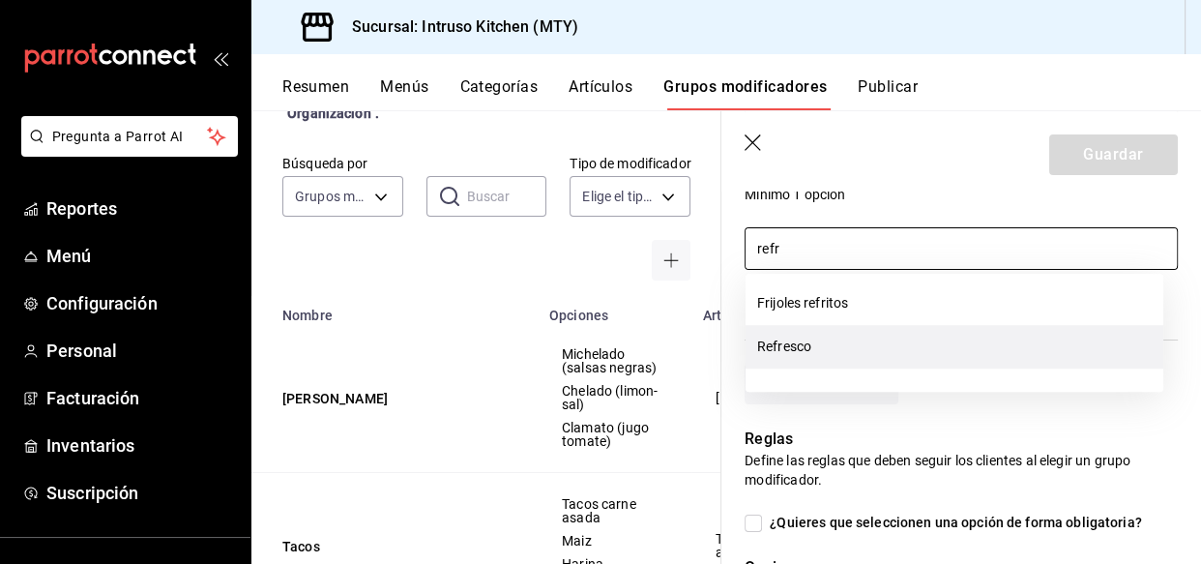
click at [845, 347] on li "Refresco" at bounding box center [954, 346] width 418 height 43
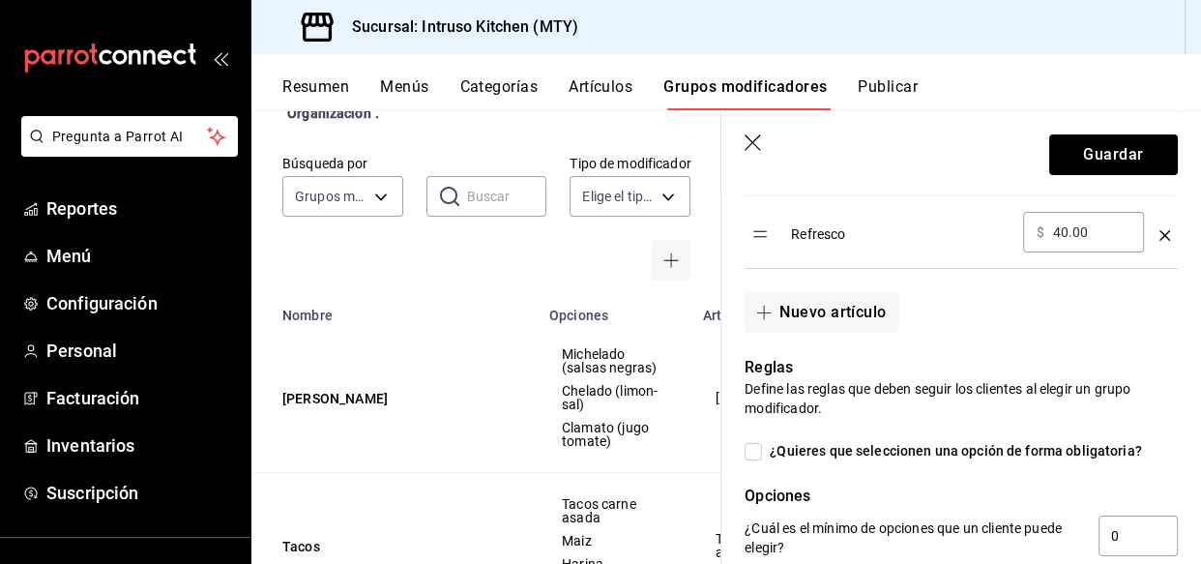
scroll to position [615, 0]
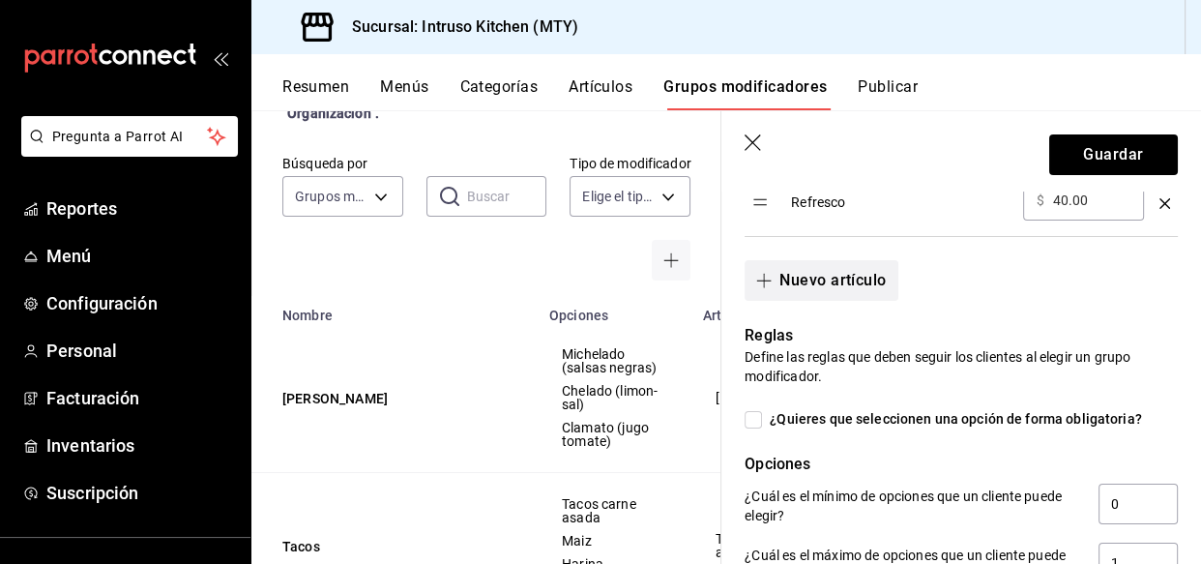
type input "refr"
click at [849, 287] on button "Nuevo artículo" at bounding box center [820, 280] width 153 height 41
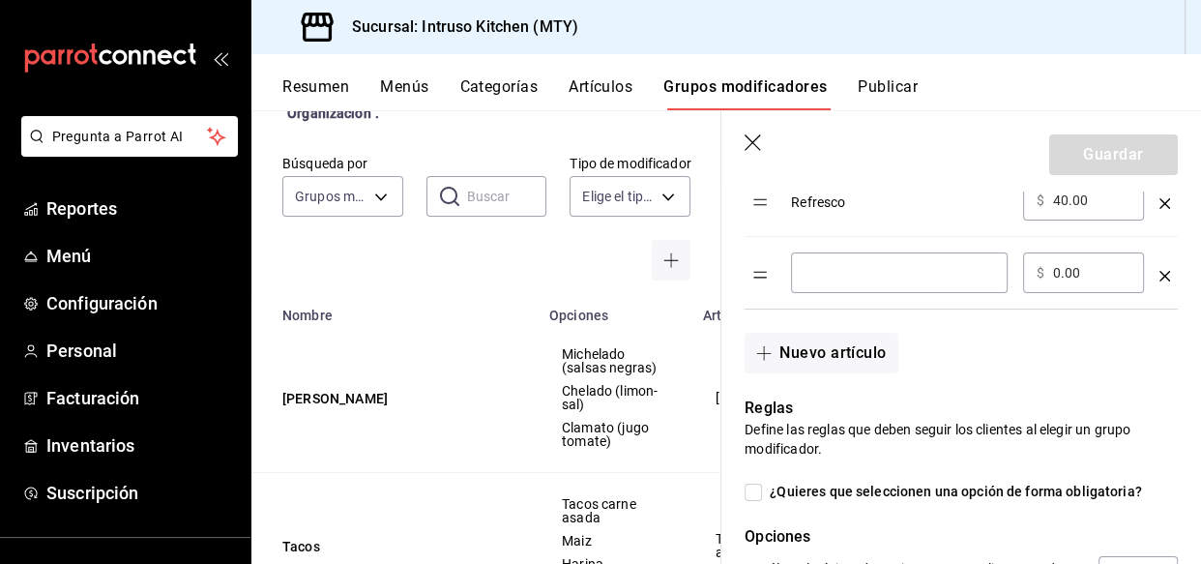
click at [912, 280] on input "optionsTable" at bounding box center [898, 272] width 189 height 19
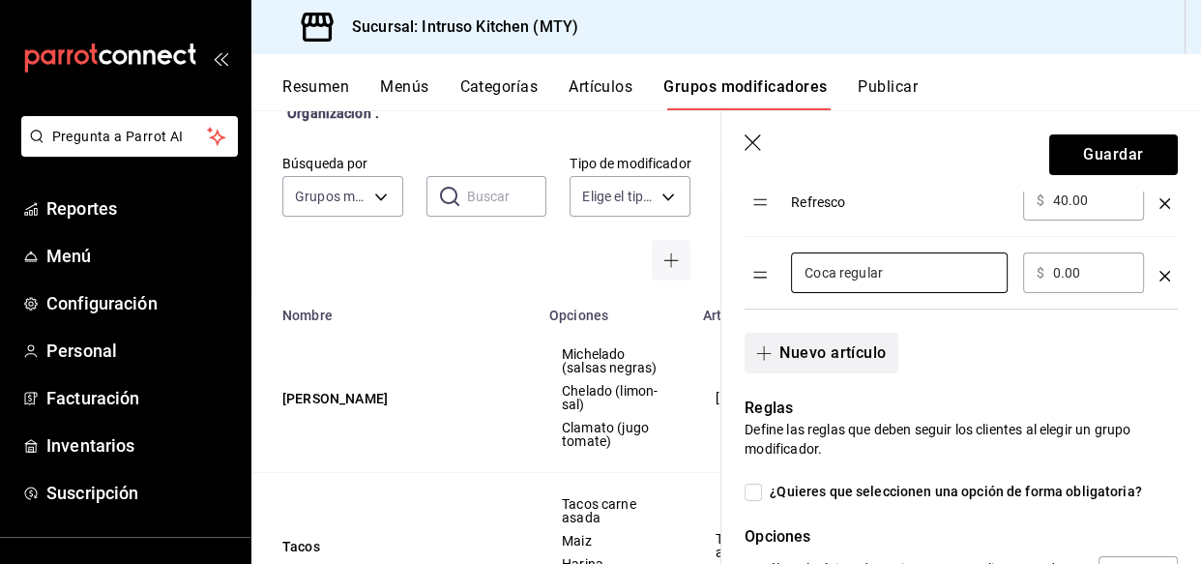
type input "Coca regular"
click at [865, 356] on button "Nuevo artículo" at bounding box center [820, 353] width 153 height 41
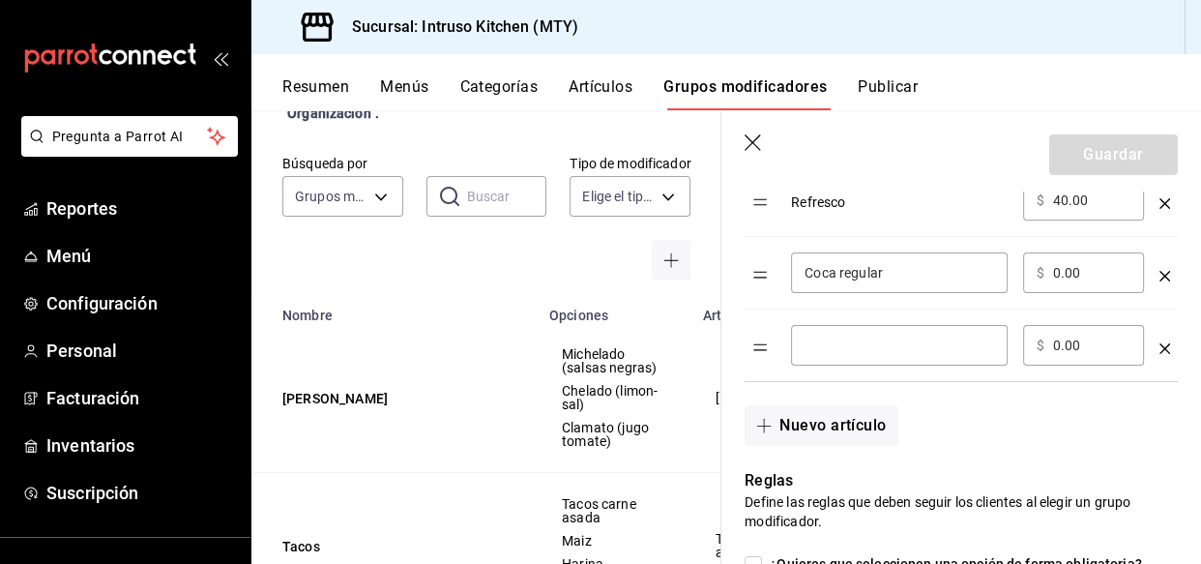
click at [833, 341] on input "optionsTable" at bounding box center [898, 344] width 189 height 19
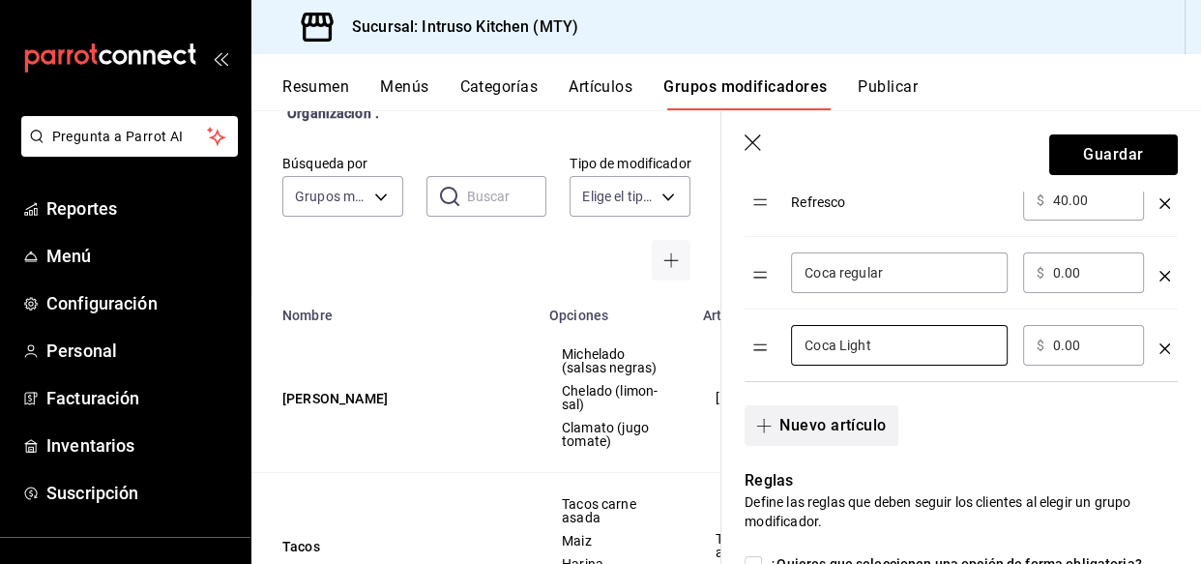
type input "Coca Light"
click at [822, 419] on button "Nuevo artículo" at bounding box center [820, 425] width 153 height 41
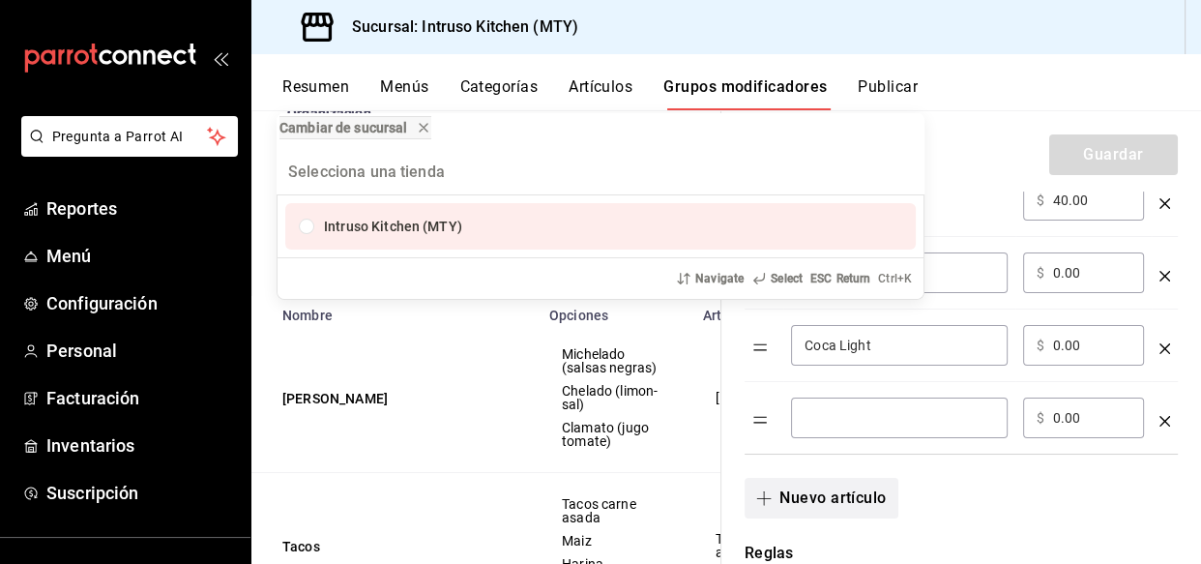
click at [822, 419] on div "Cambiar de sucursal Intruso Kitchen (MTY) Navigate Select ESC Return Ctrl+ K" at bounding box center [600, 282] width 1201 height 564
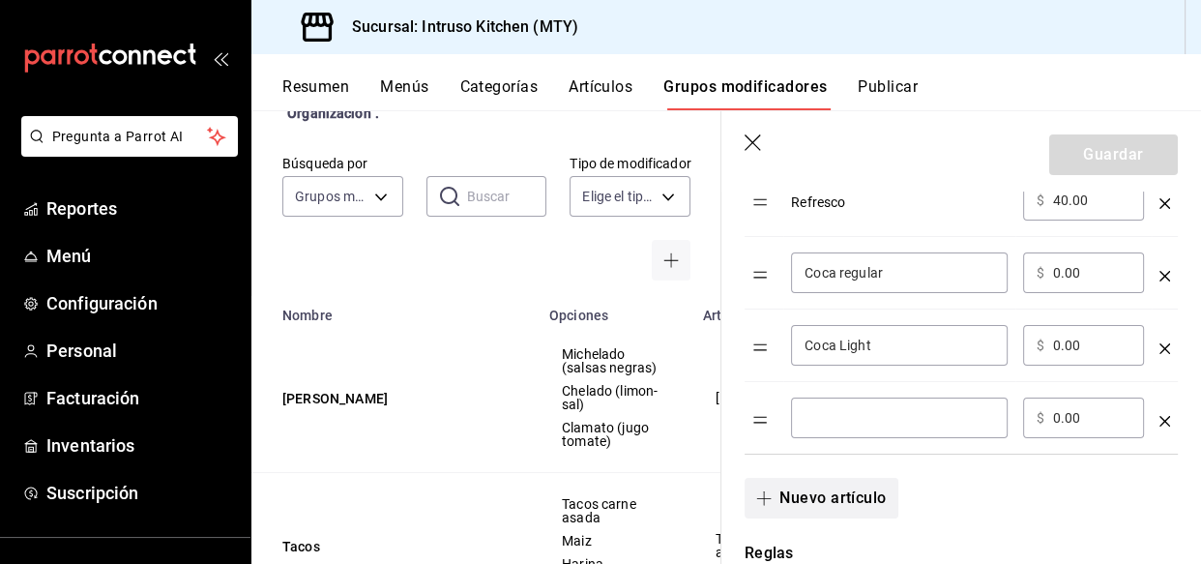
click at [822, 419] on input "optionsTable" at bounding box center [898, 417] width 189 height 19
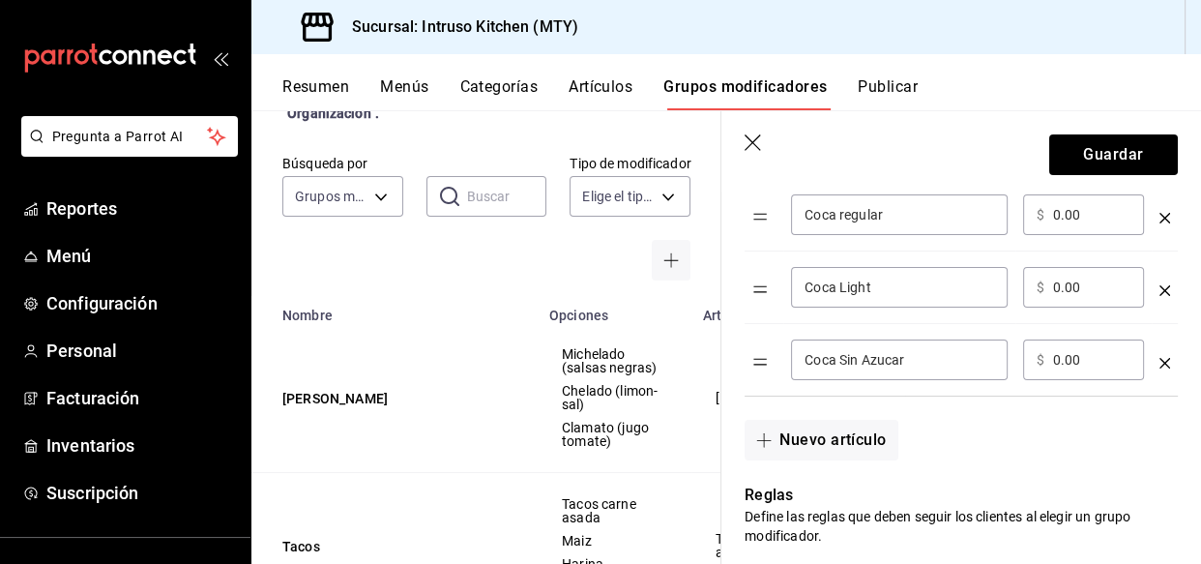
scroll to position [703, 0]
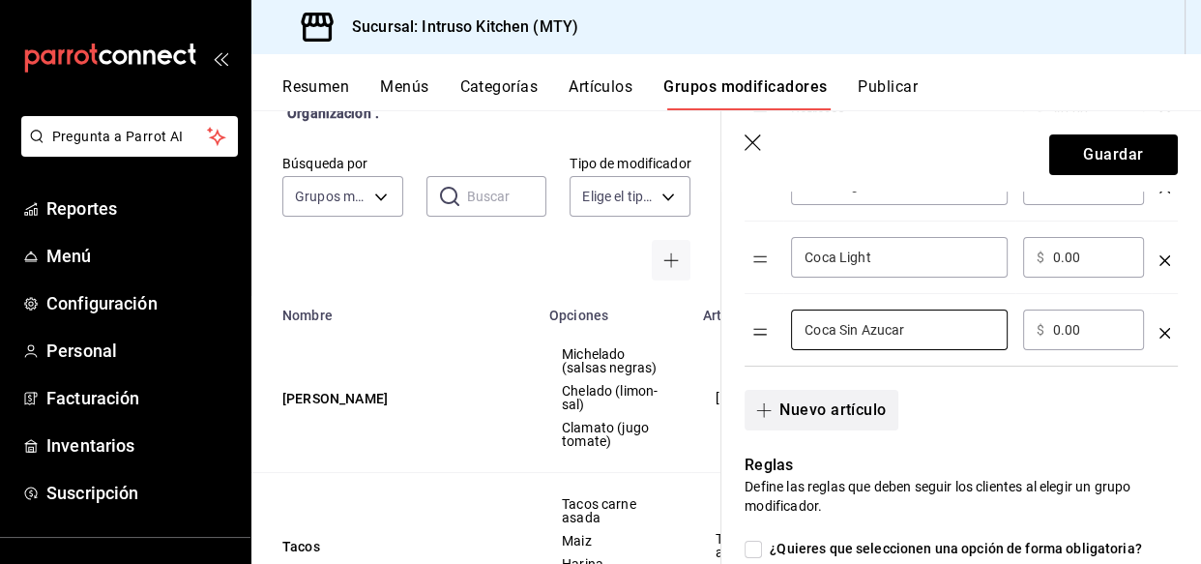
type input "Coca Sin Azucar"
click at [830, 415] on button "Nuevo artículo" at bounding box center [820, 410] width 153 height 41
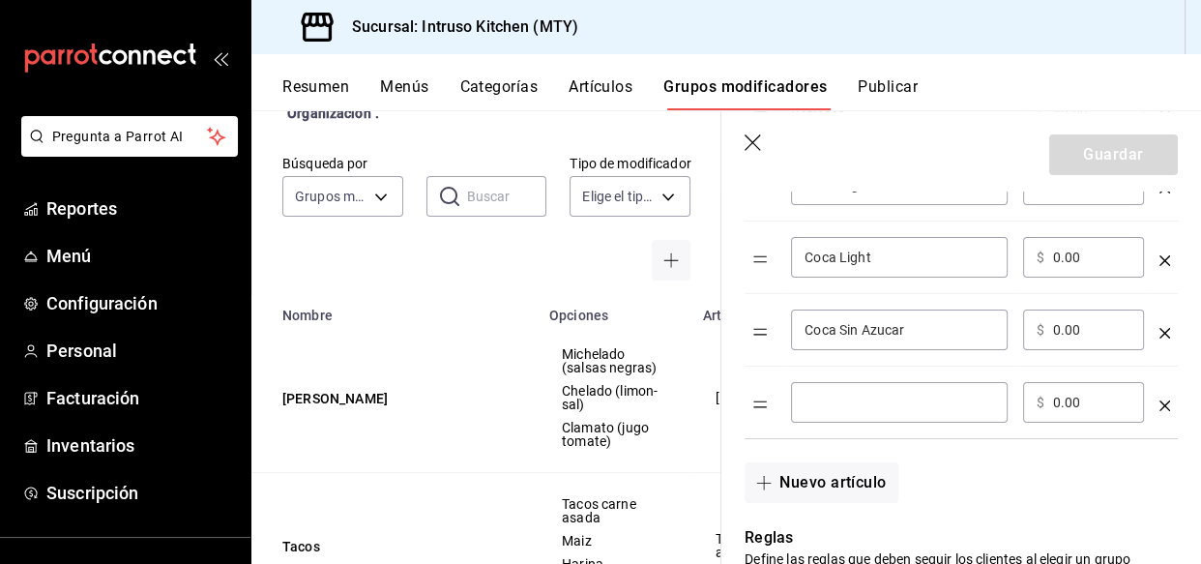
click at [815, 414] on div "​" at bounding box center [899, 402] width 217 height 41
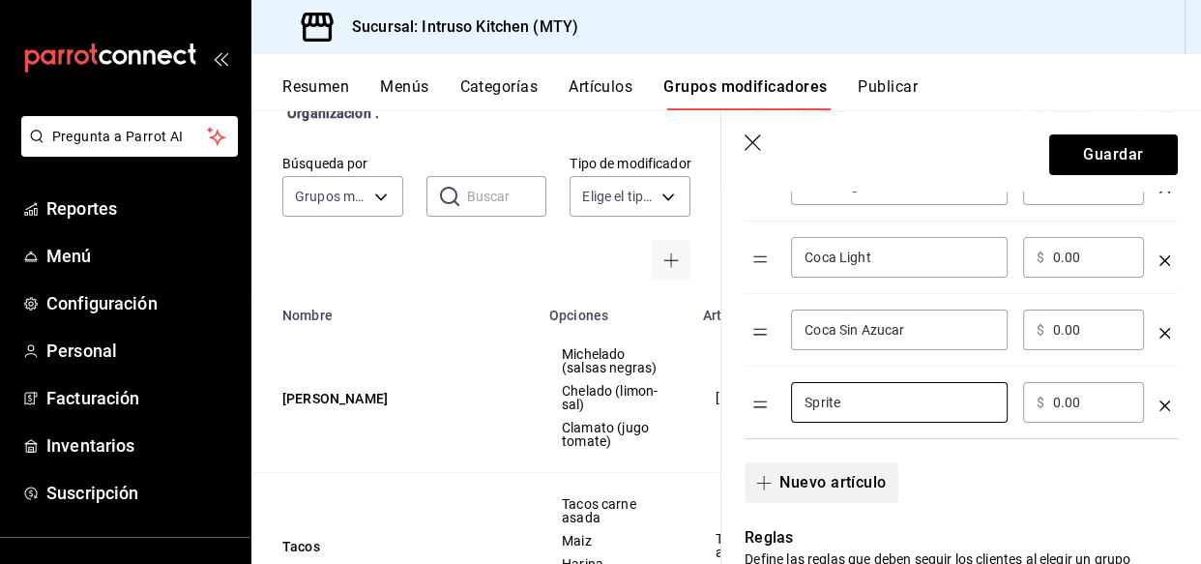
type input "Sprite"
click at [804, 483] on button "Nuevo artículo" at bounding box center [820, 482] width 153 height 41
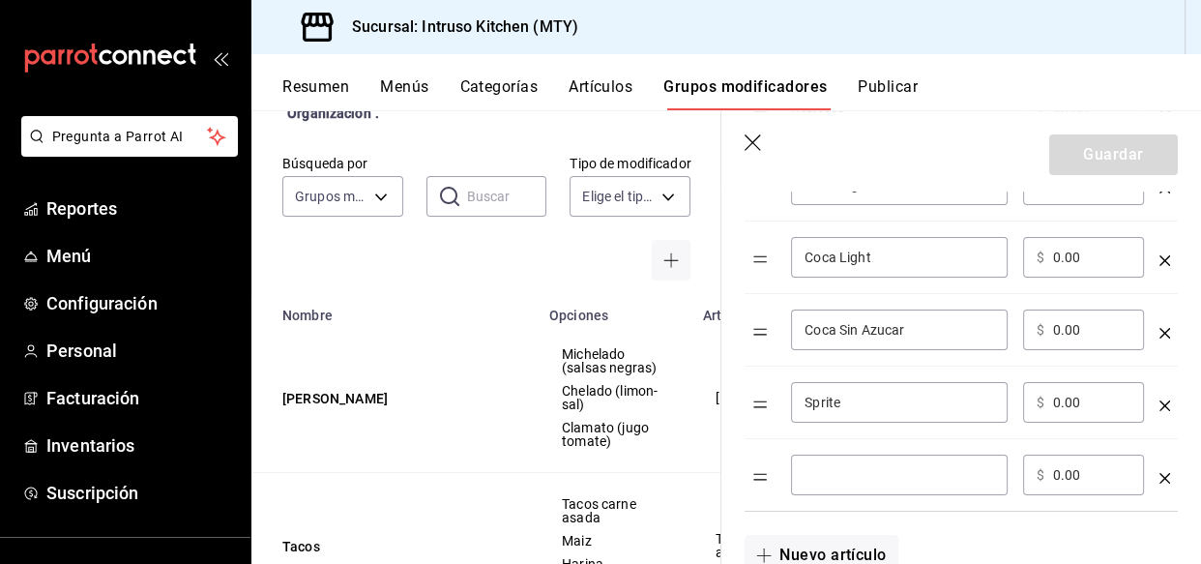
click at [802, 483] on div "​" at bounding box center [899, 474] width 217 height 41
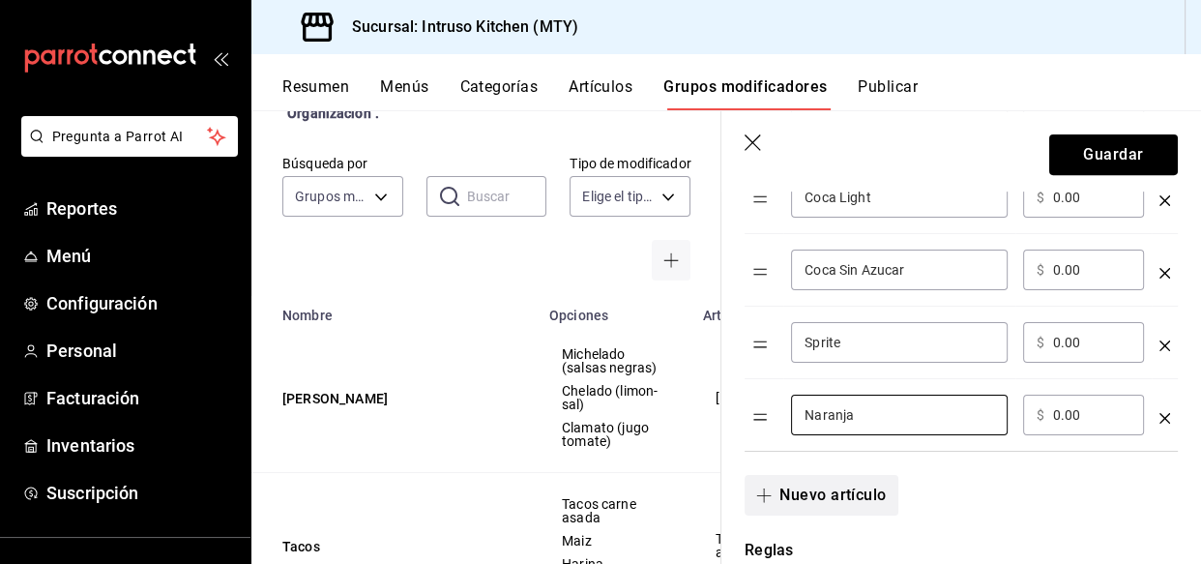
scroll to position [791, 0]
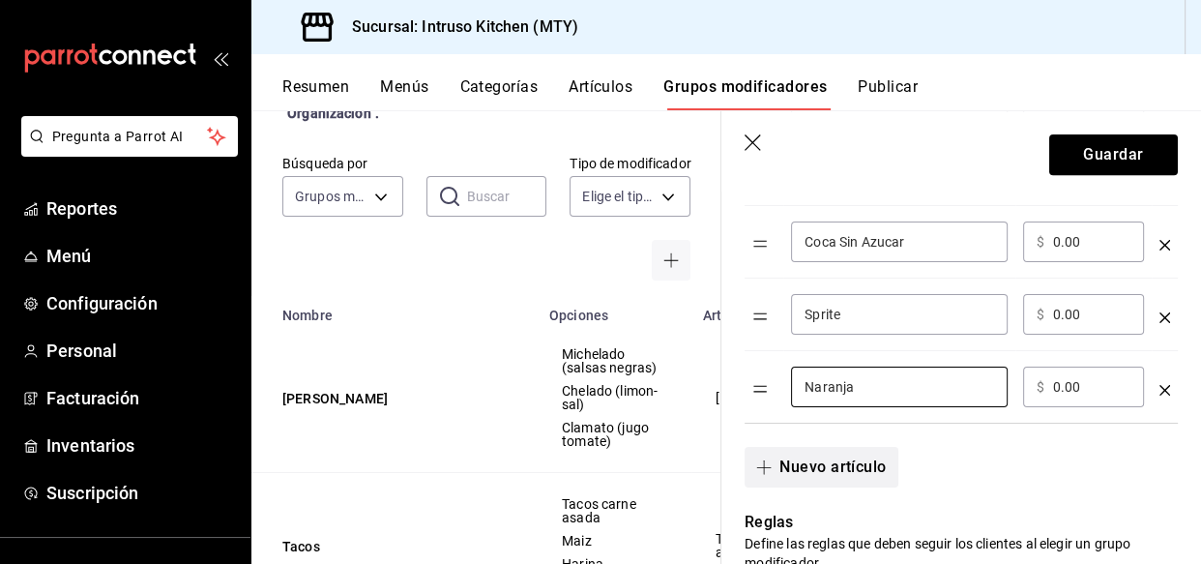
type input "Naranja"
click at [806, 462] on button "Nuevo artículo" at bounding box center [820, 467] width 153 height 41
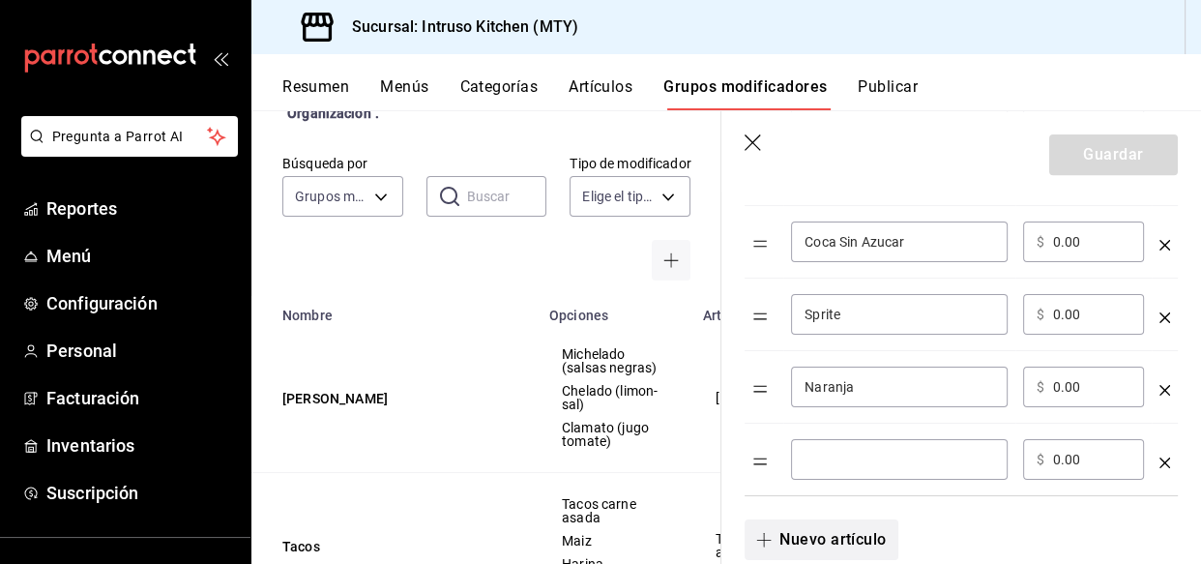
click at [806, 462] on input "optionsTable" at bounding box center [898, 458] width 189 height 19
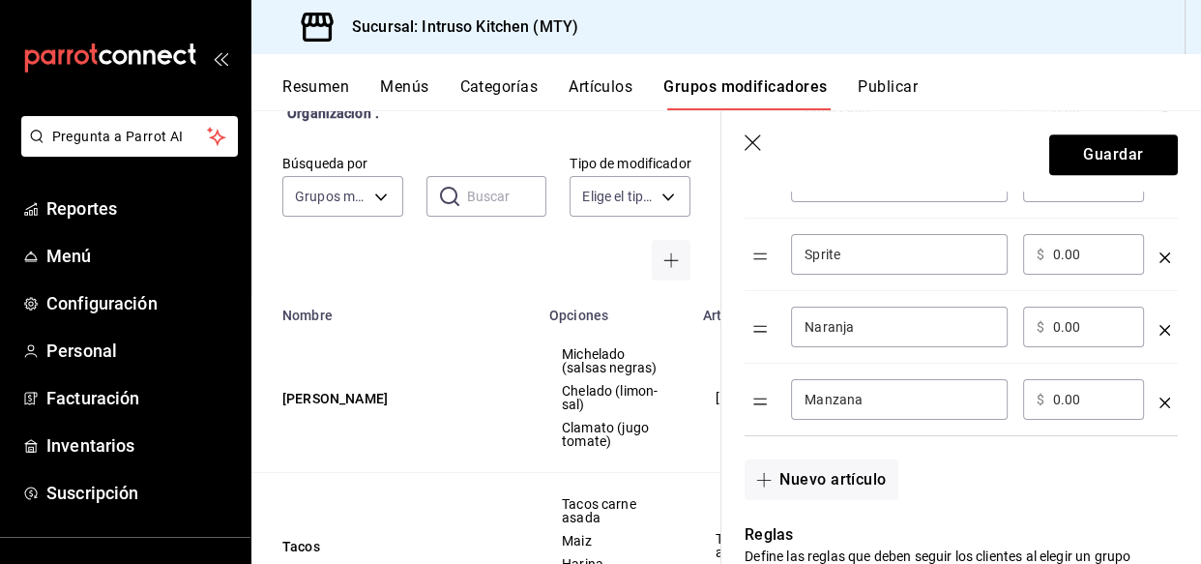
scroll to position [879, 0]
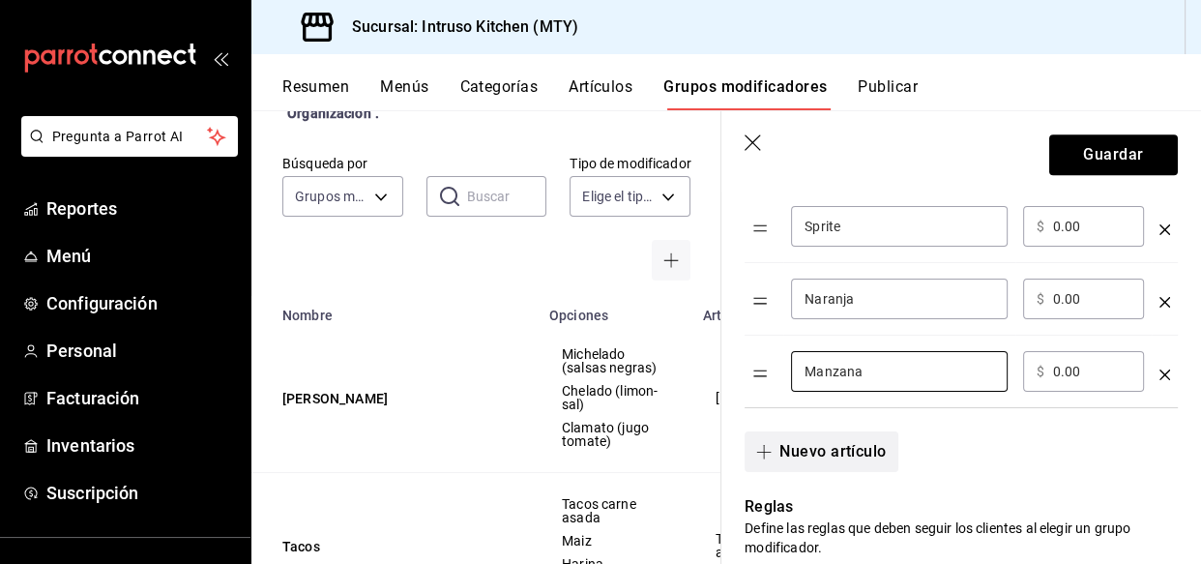
type input "Manzana"
click at [806, 460] on button "Nuevo artículo" at bounding box center [820, 451] width 153 height 41
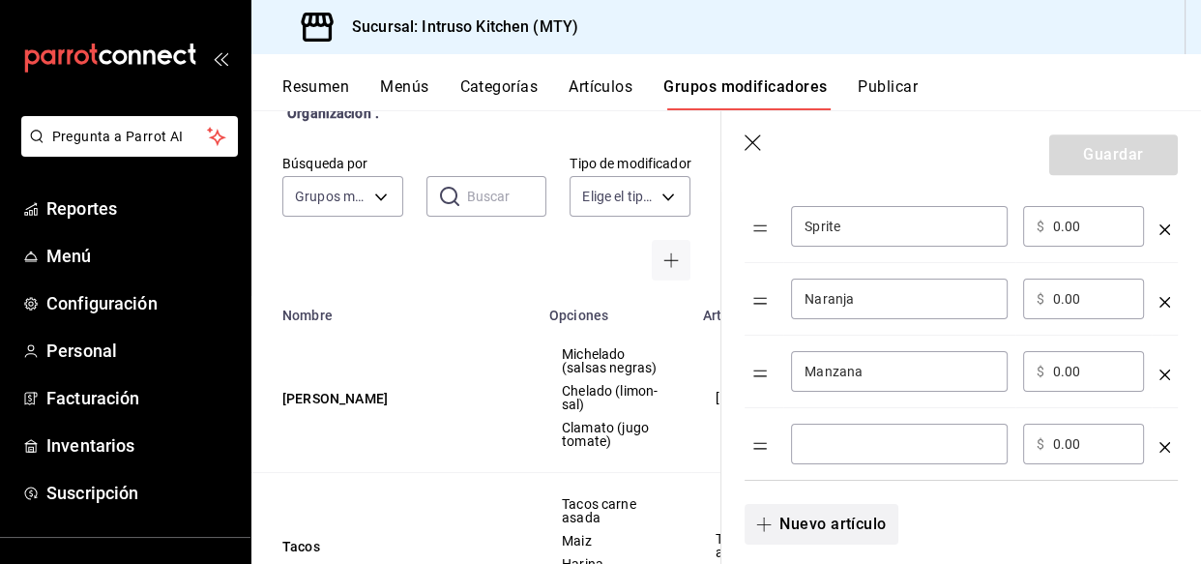
click at [807, 460] on div "​" at bounding box center [899, 443] width 217 height 41
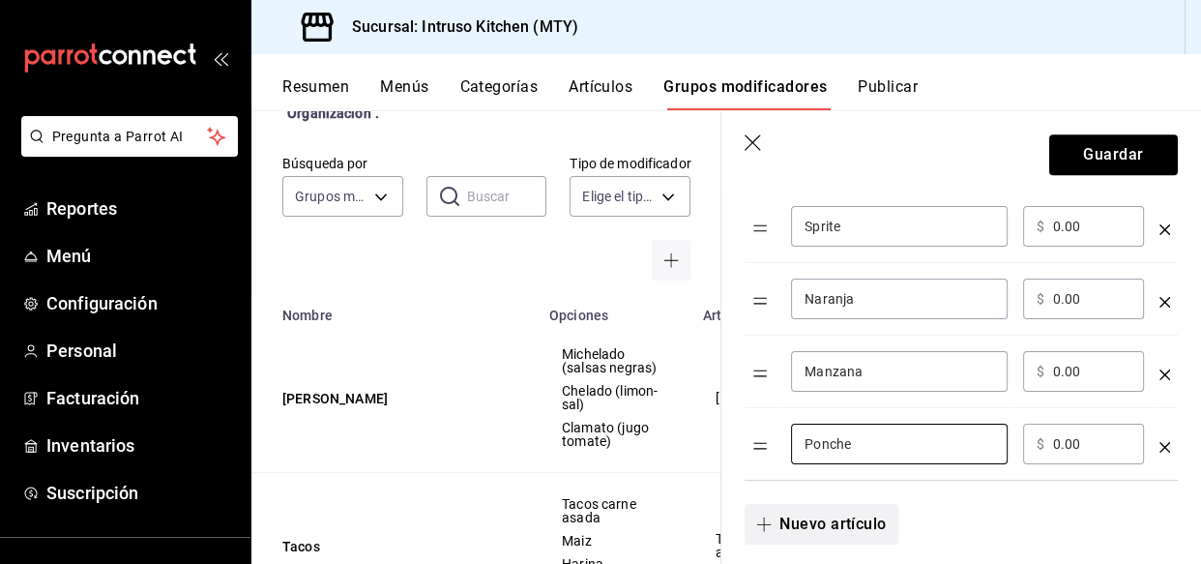
type input "Ponche"
click at [851, 512] on button "Nuevo artículo" at bounding box center [820, 524] width 153 height 41
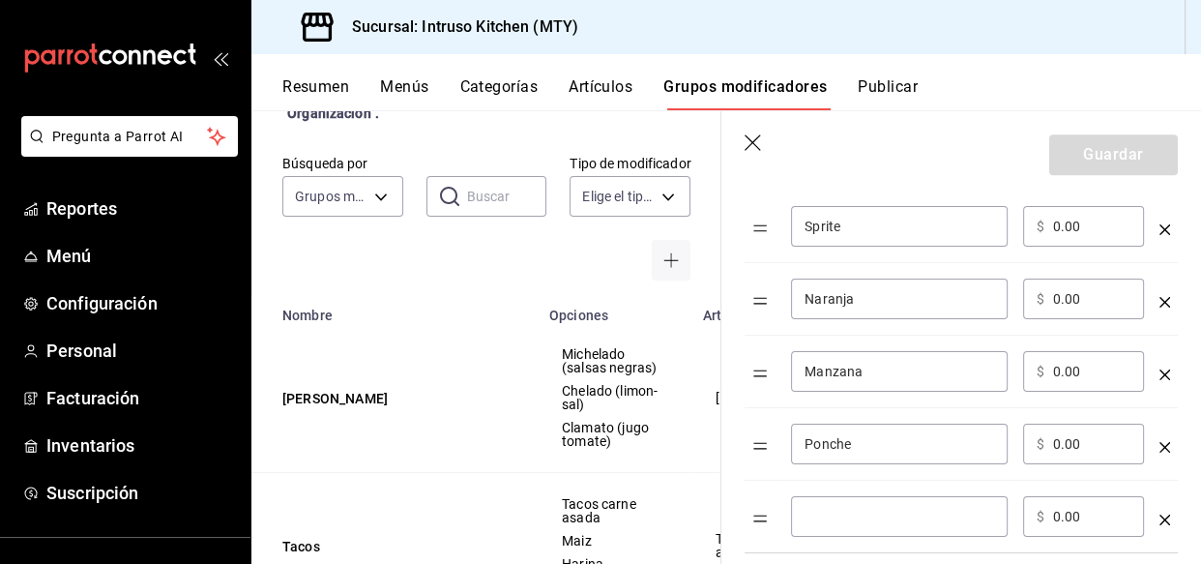
click at [850, 512] on input "optionsTable" at bounding box center [898, 516] width 189 height 19
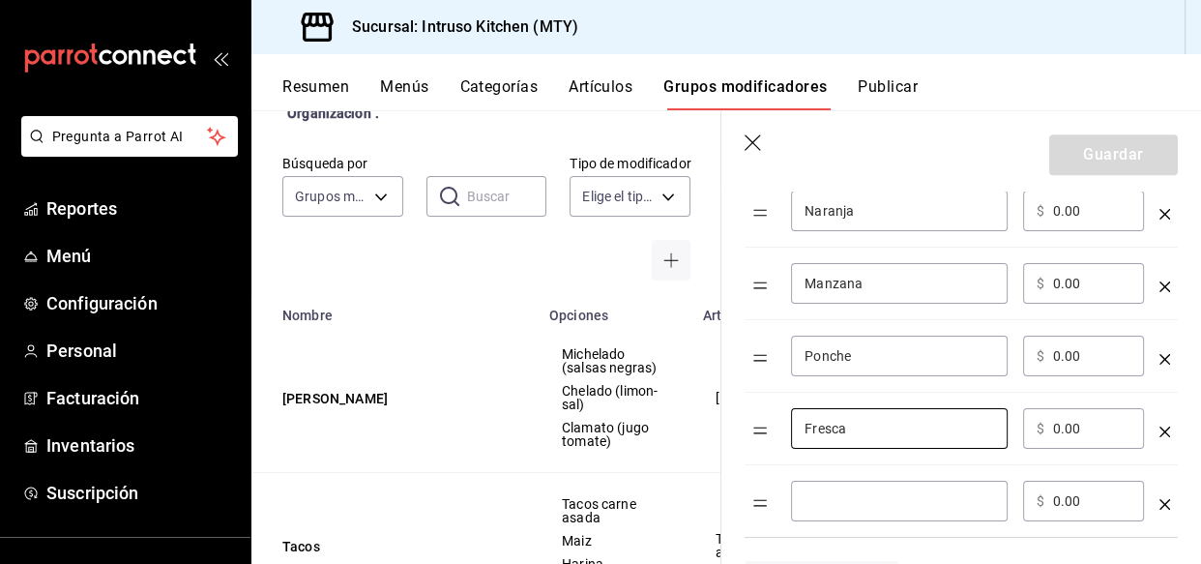
type input "Fresca"
click at [857, 502] on input "optionsTable" at bounding box center [898, 500] width 189 height 19
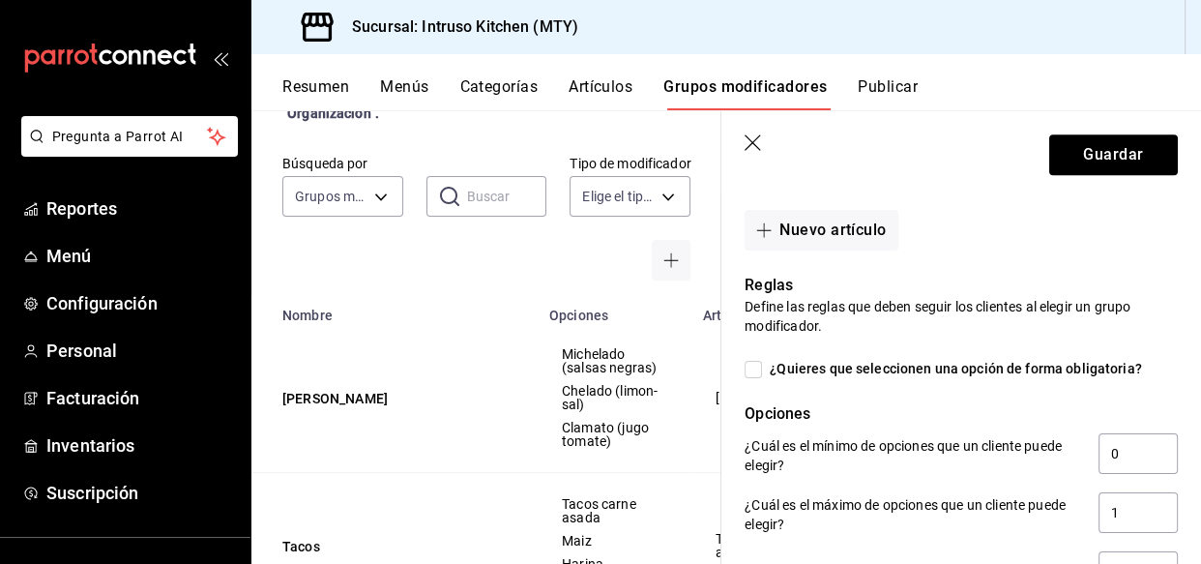
scroll to position [1405, 0]
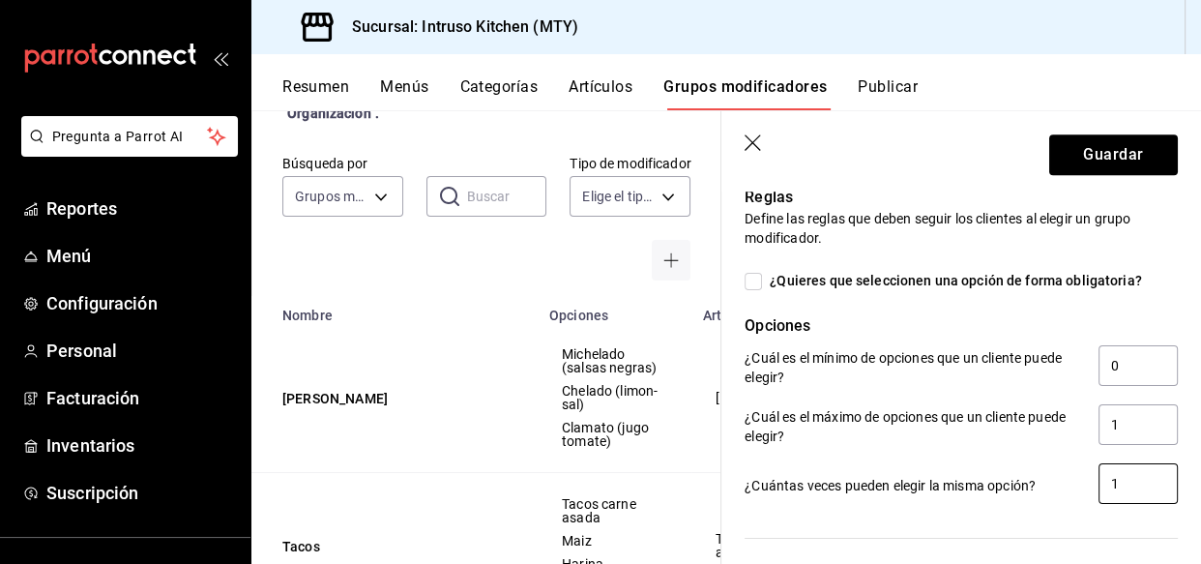
type input "Topo Chico"
click at [1111, 483] on input "1" at bounding box center [1137, 483] width 79 height 41
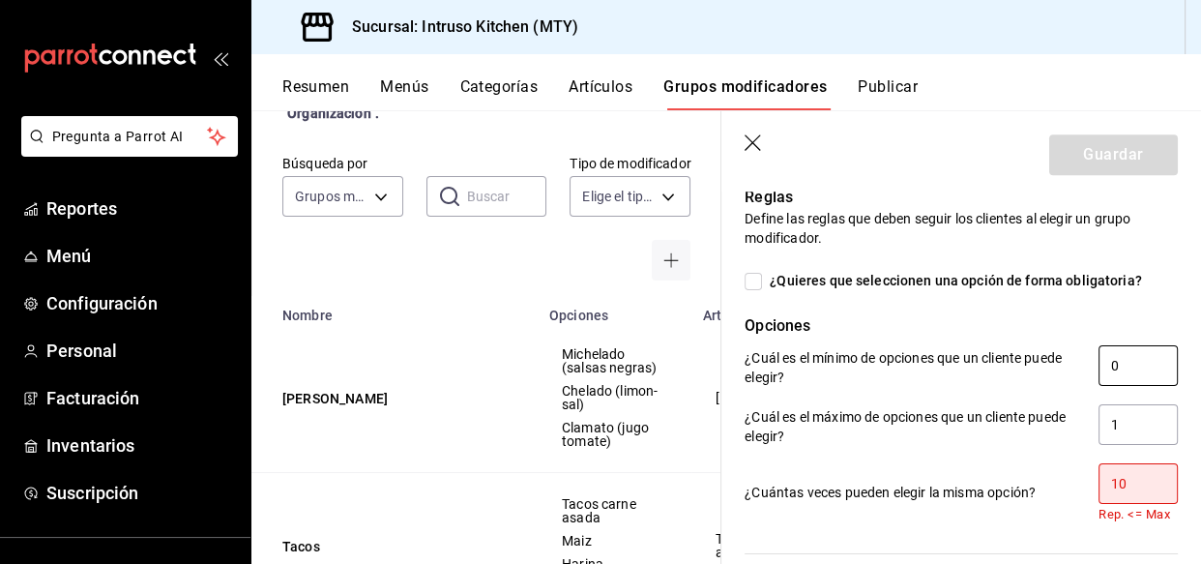
type input "10"
click at [1112, 367] on input "0" at bounding box center [1137, 365] width 79 height 41
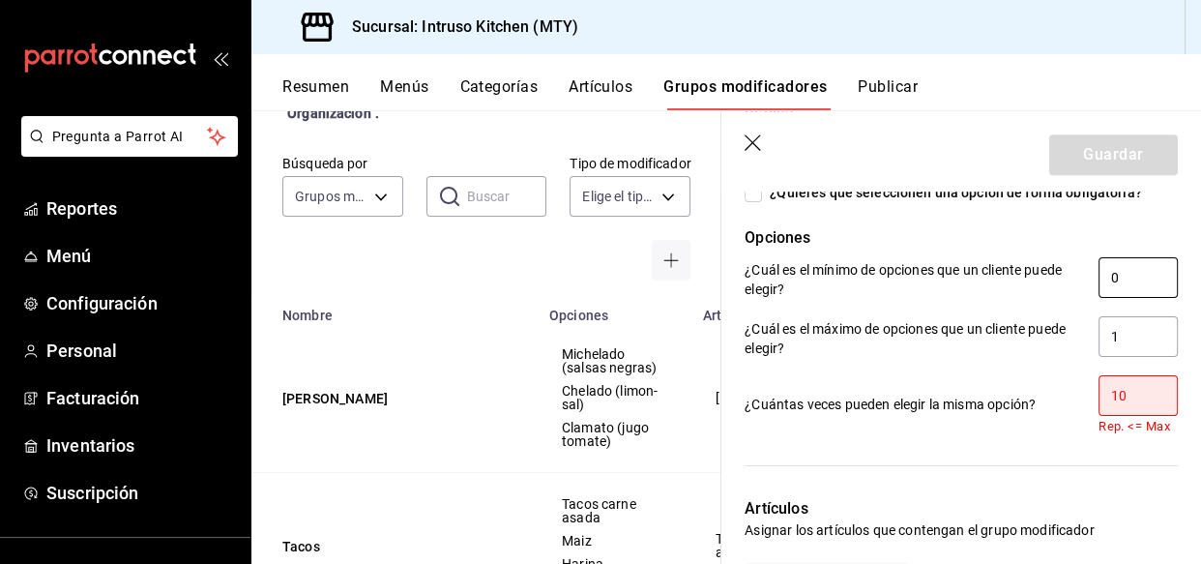
scroll to position [1581, 0]
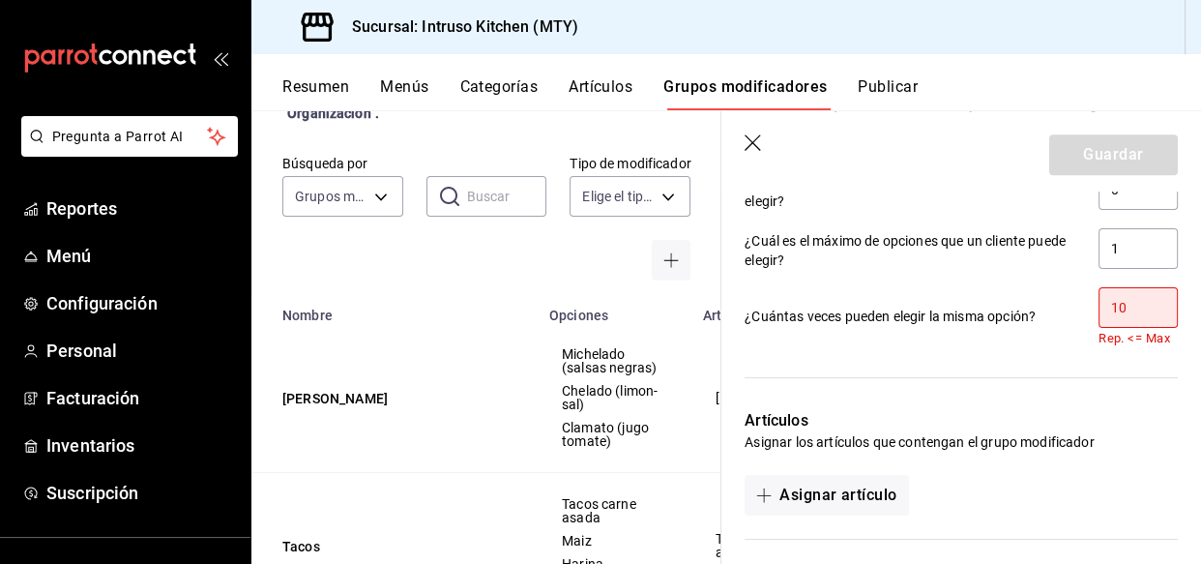
click at [1139, 348] on div at bounding box center [949, 366] width 456 height 40
click at [1133, 251] on input "1" at bounding box center [1137, 248] width 79 height 41
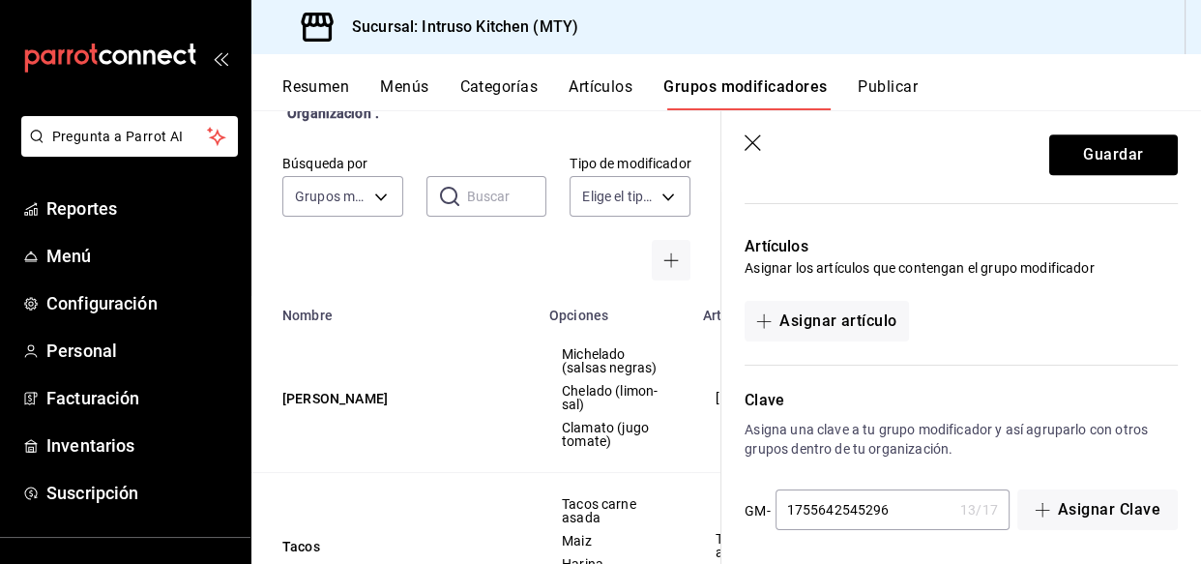
scroll to position [1746, 0]
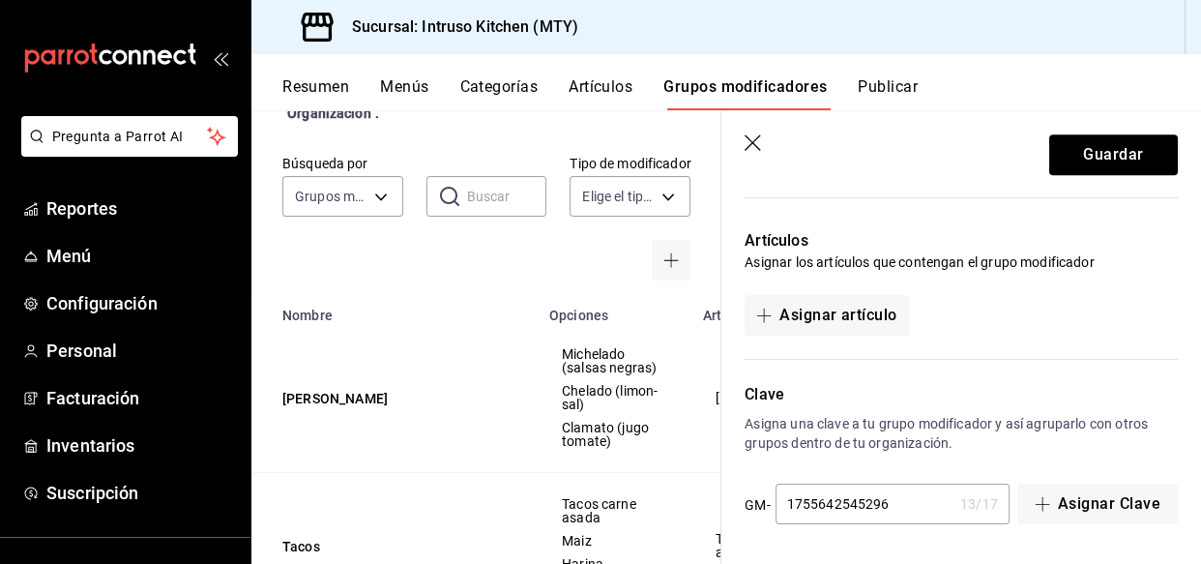
type input "10"
click at [882, 335] on div at bounding box center [949, 347] width 456 height 24
click at [878, 329] on button "Asignar artículo" at bounding box center [825, 315] width 163 height 41
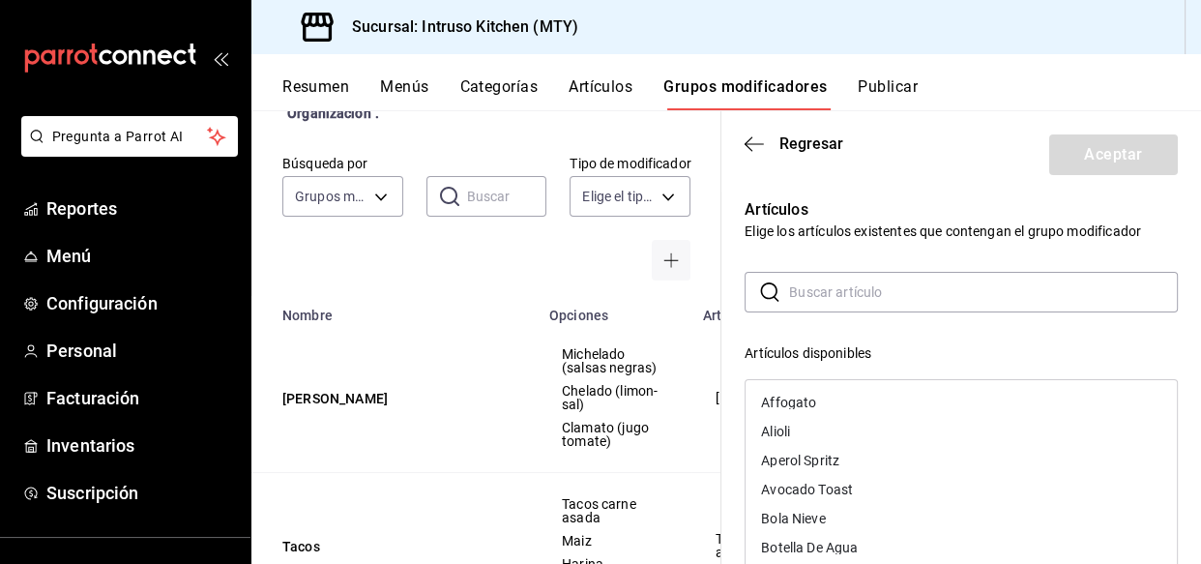
click at [887, 295] on input "text" at bounding box center [983, 292] width 389 height 39
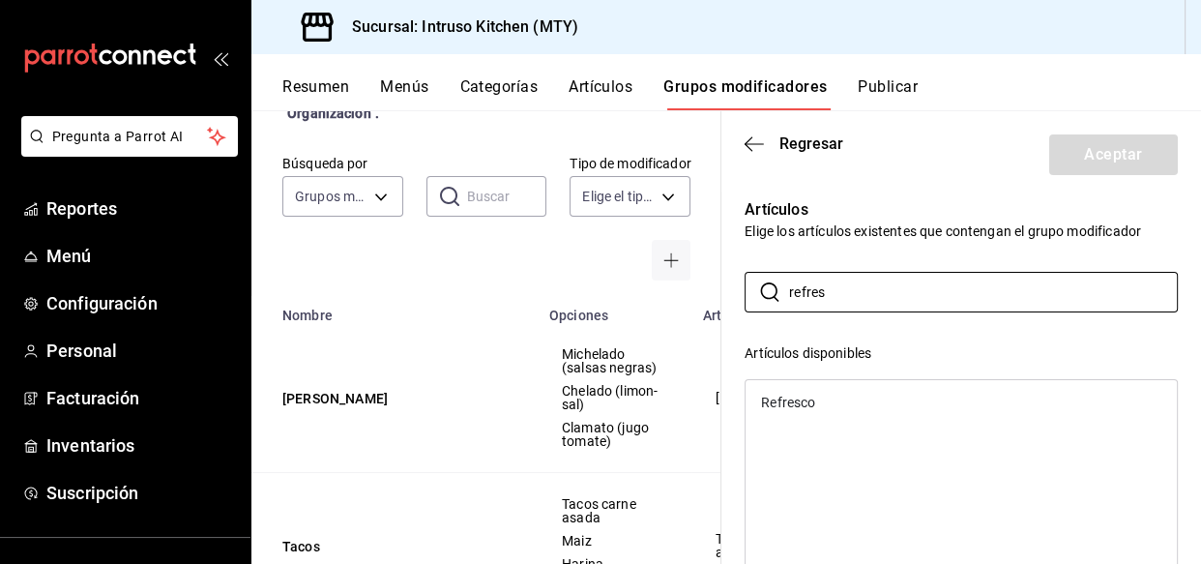
type input "refres"
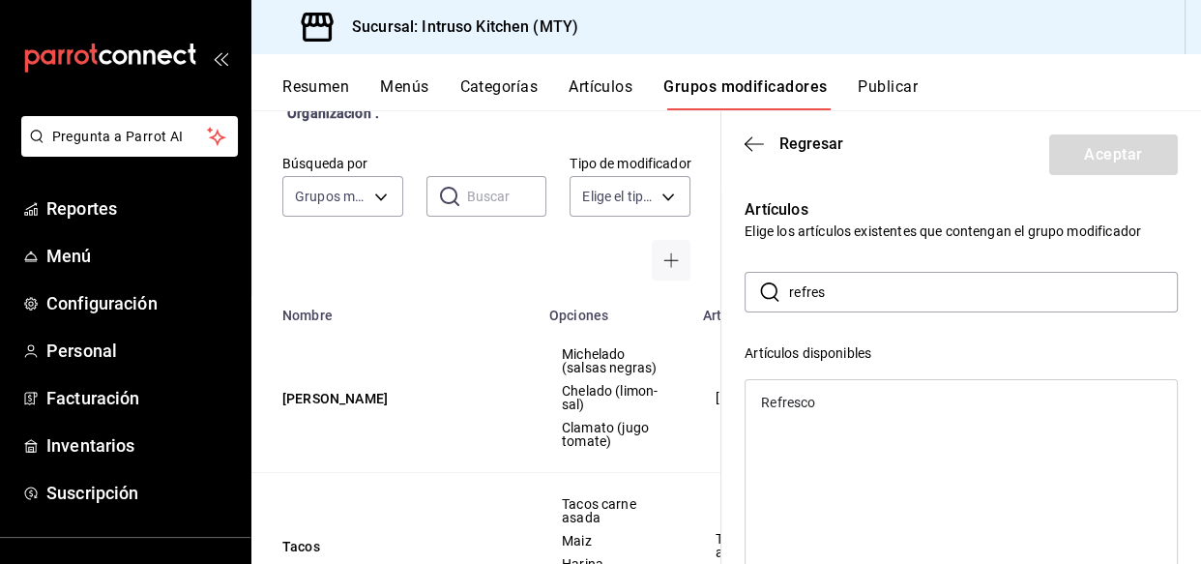
click at [800, 398] on div "Refresco" at bounding box center [788, 402] width 54 height 14
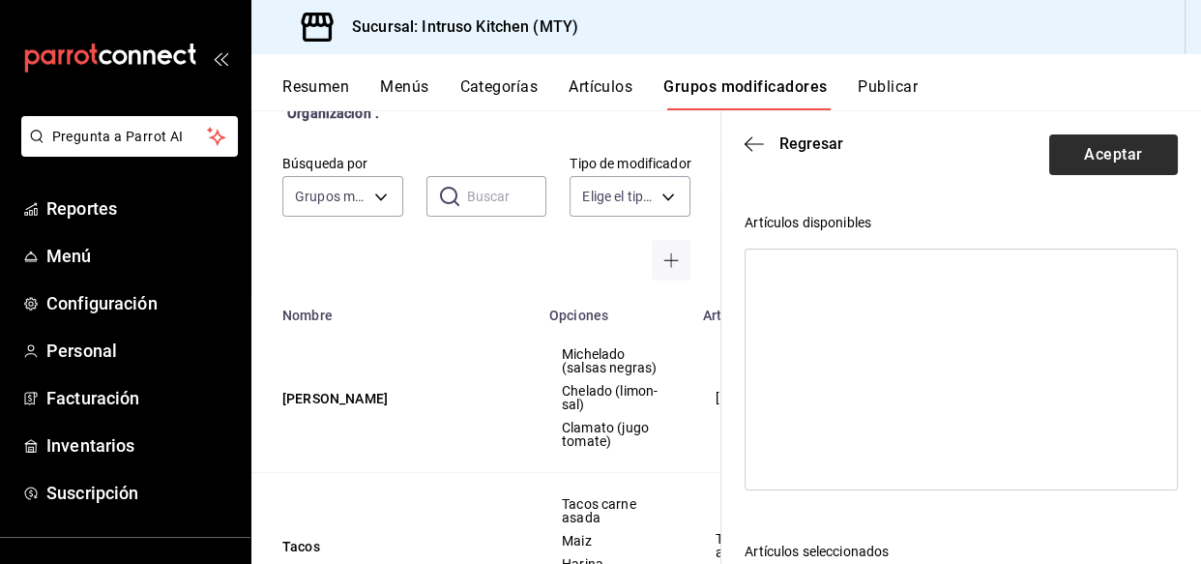
scroll to position [263, 0]
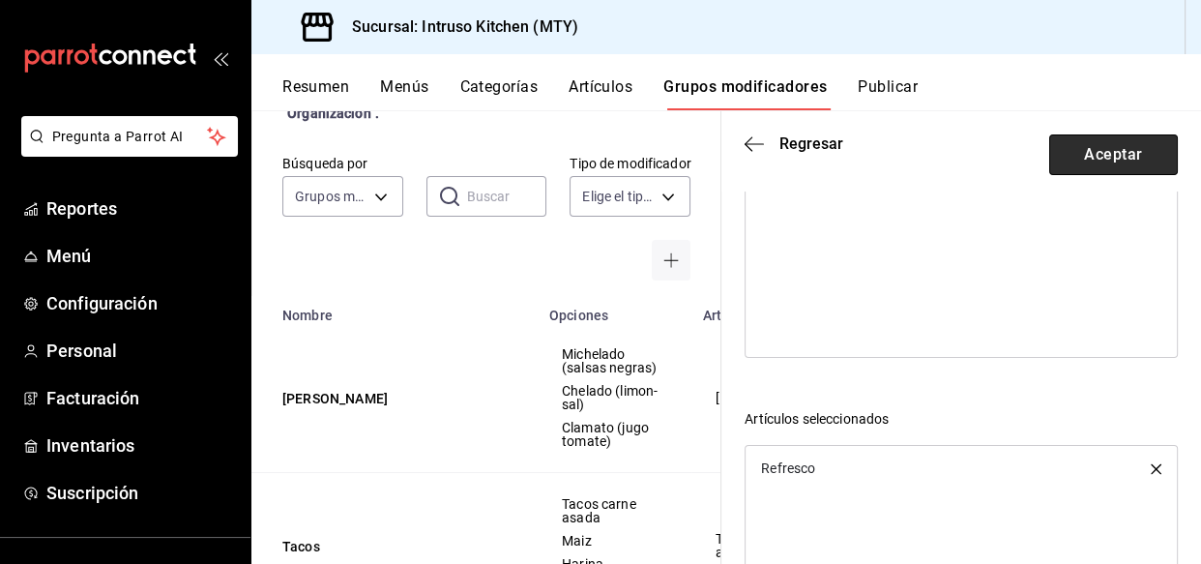
click at [1107, 156] on button "Aceptar" at bounding box center [1113, 154] width 129 height 41
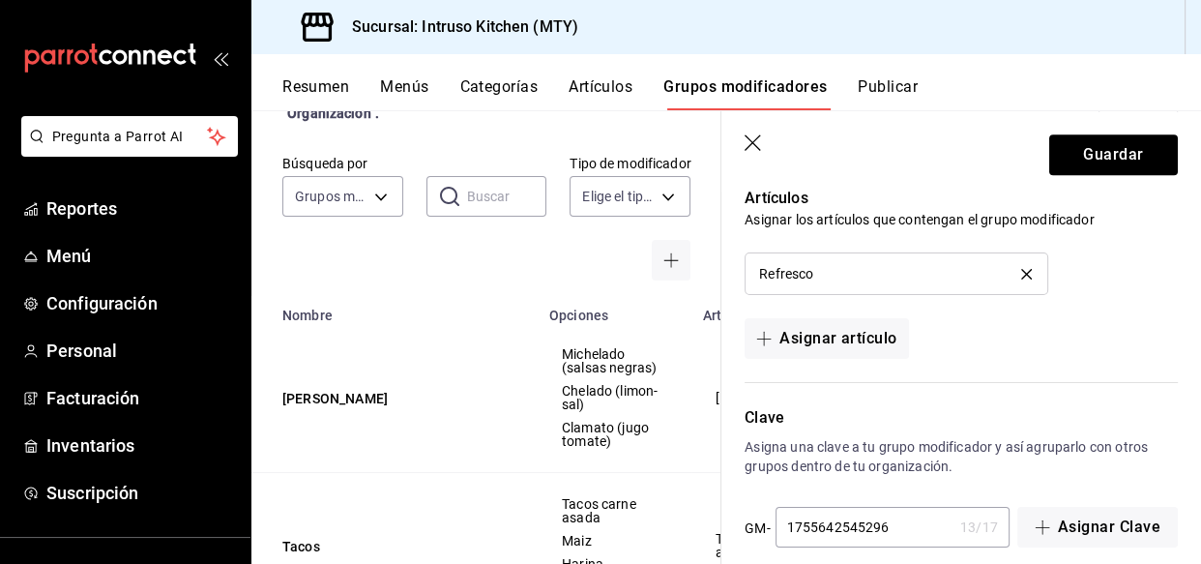
scroll to position [1811, 0]
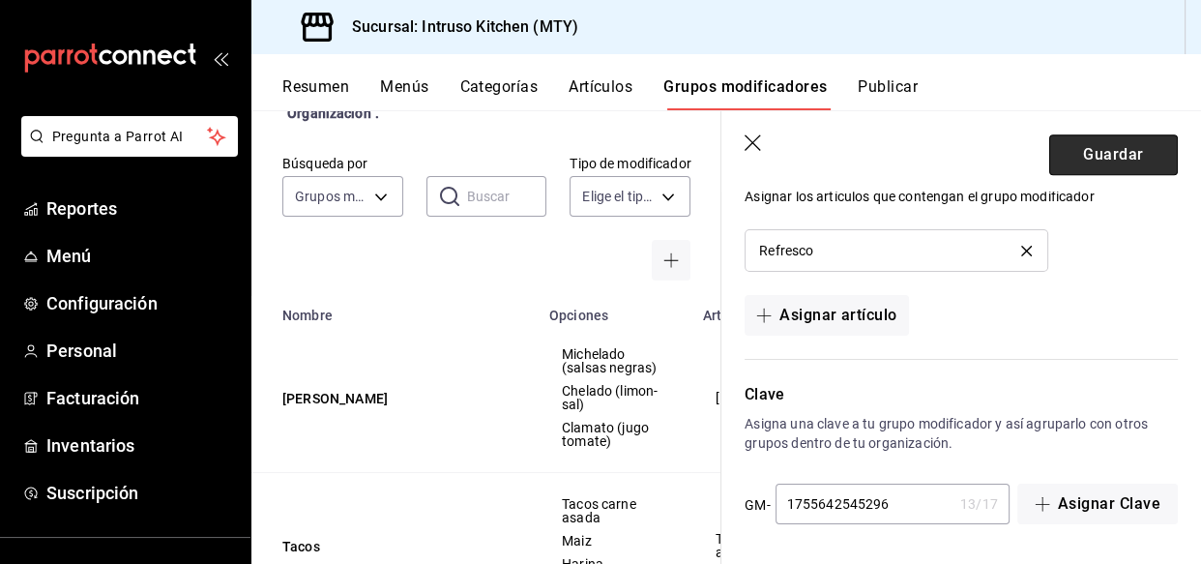
click at [1133, 146] on button "Guardar" at bounding box center [1113, 154] width 129 height 41
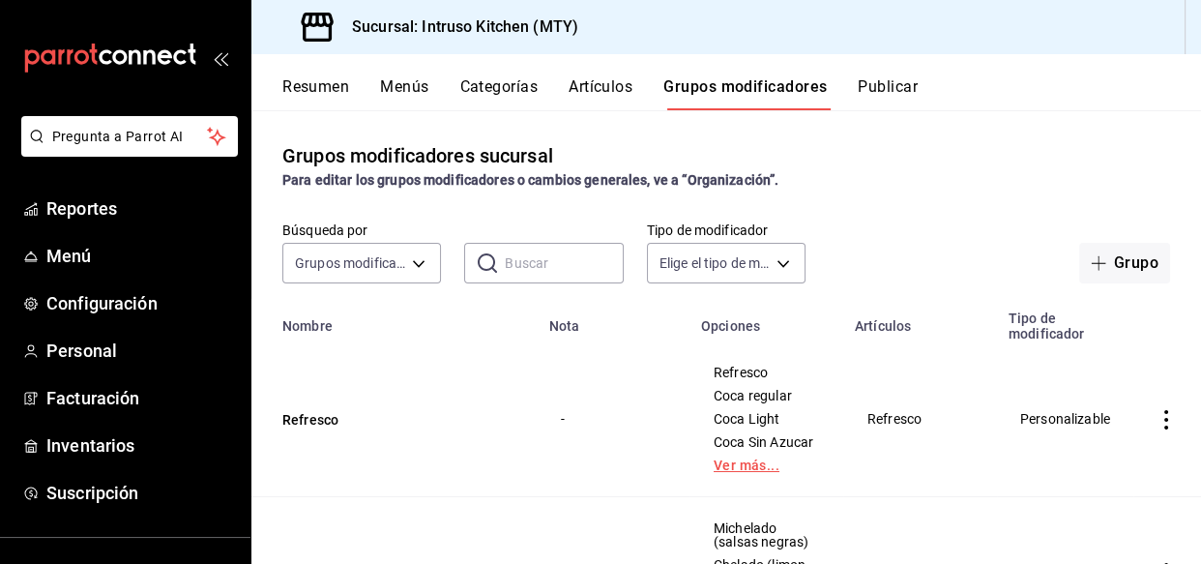
click at [713, 467] on link "Ver más..." at bounding box center [765, 465] width 105 height 14
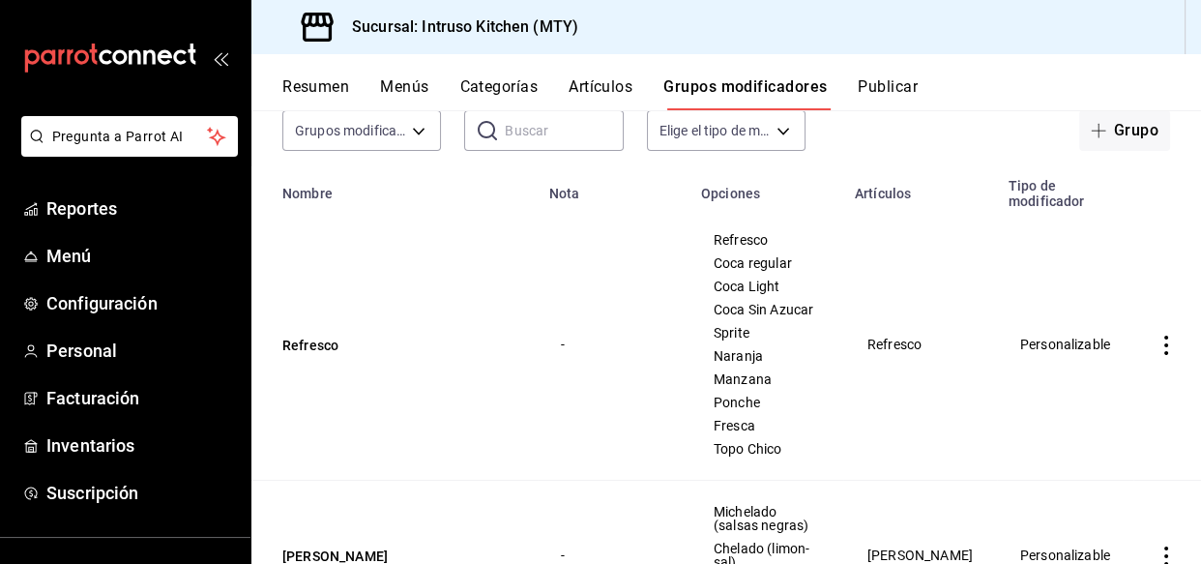
scroll to position [175, 0]
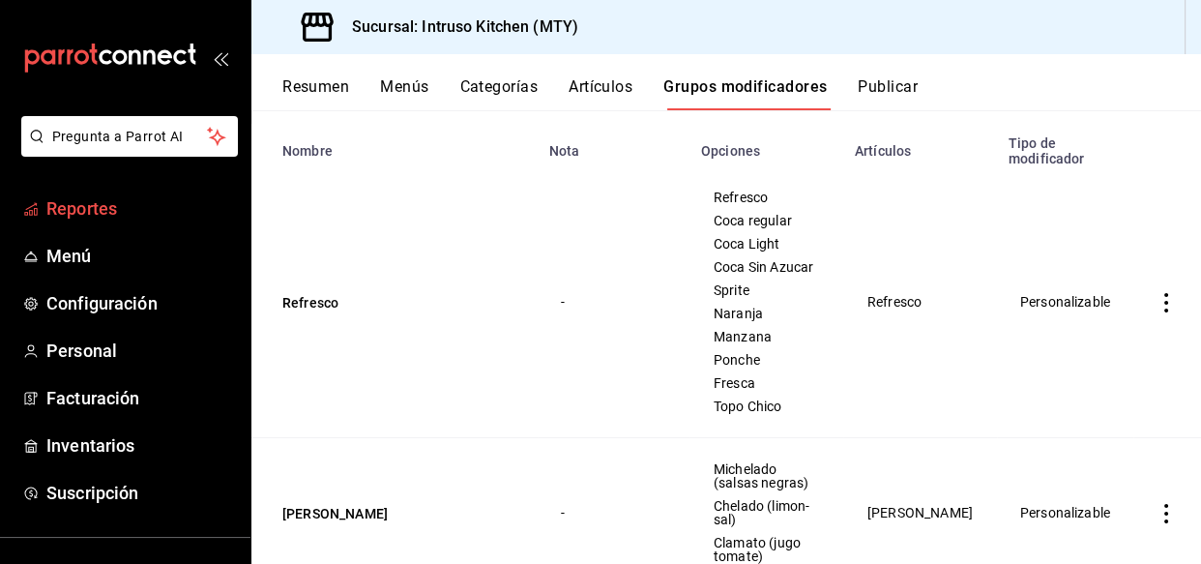
click at [117, 212] on span "Reportes" at bounding box center [140, 208] width 188 height 26
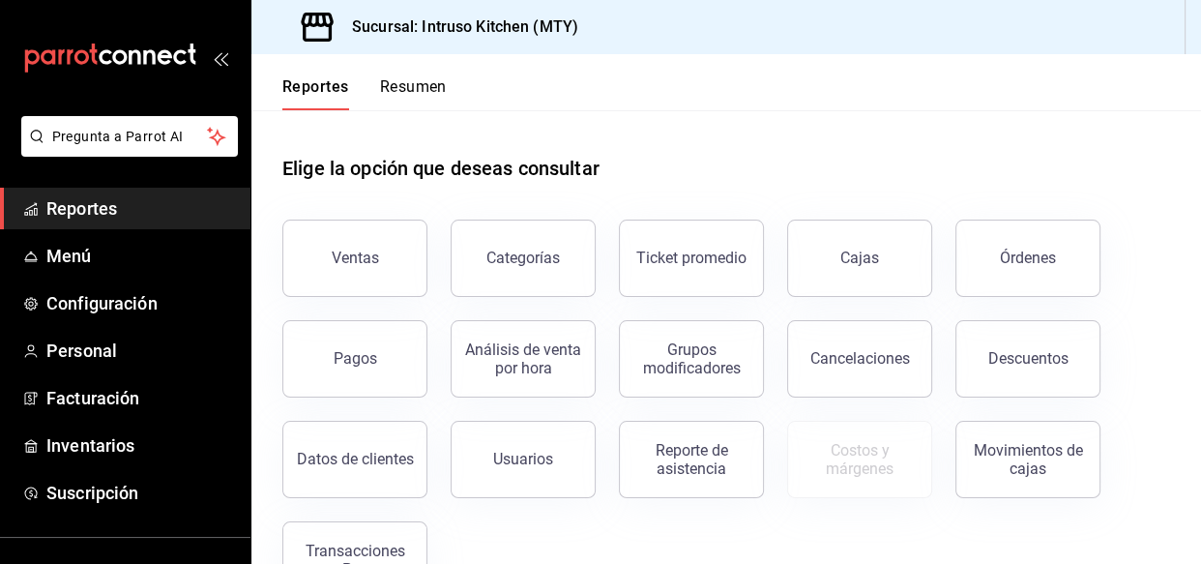
click at [68, 208] on span "Reportes" at bounding box center [140, 208] width 188 height 26
